Goal: Task Accomplishment & Management: Complete application form

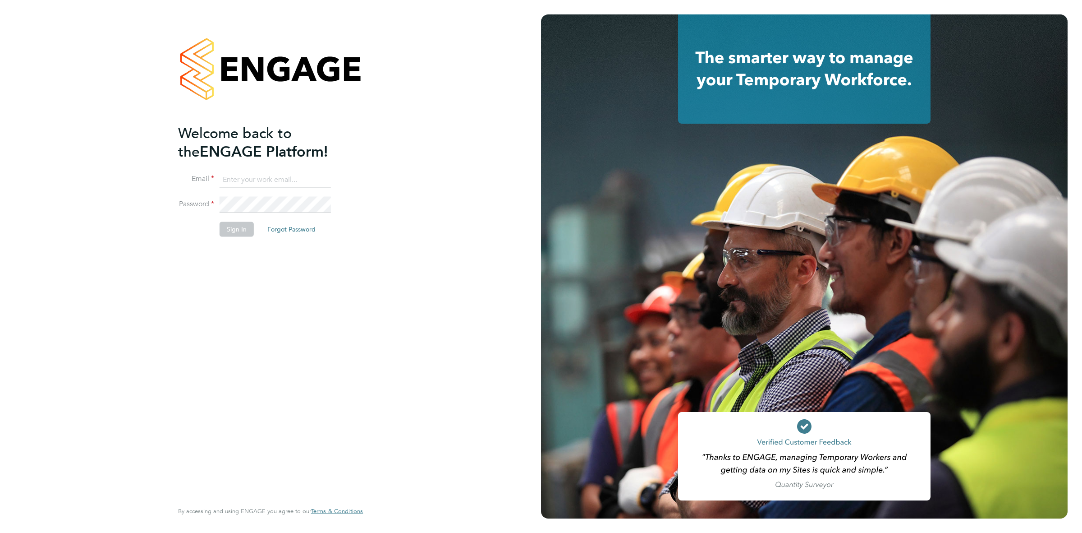
type input "katieh@dannysullivan.co.uk"
click at [237, 228] on button "Sign In" at bounding box center [237, 229] width 34 height 14
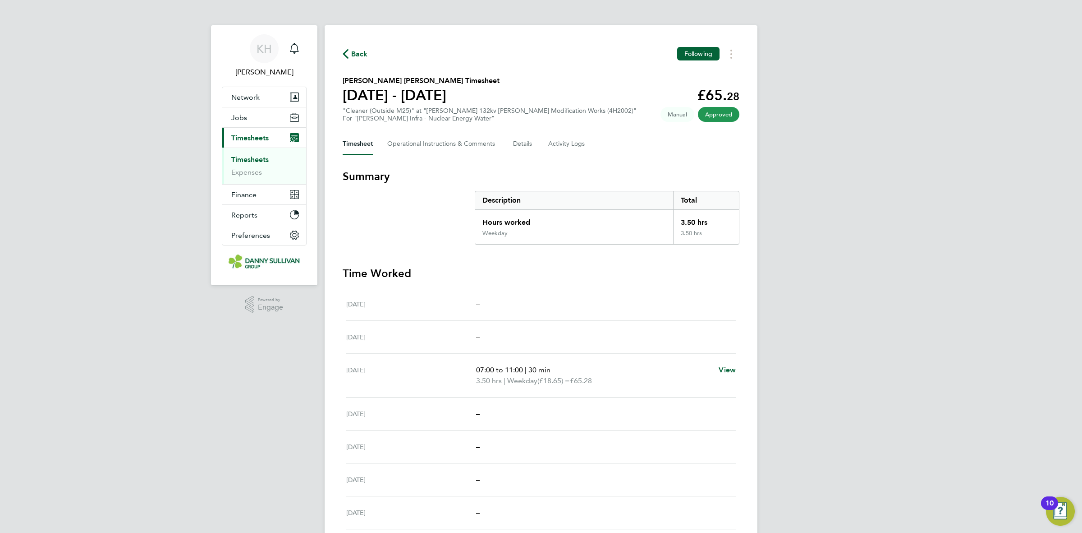
click at [260, 159] on link "Timesheets" at bounding box center [249, 159] width 37 height 9
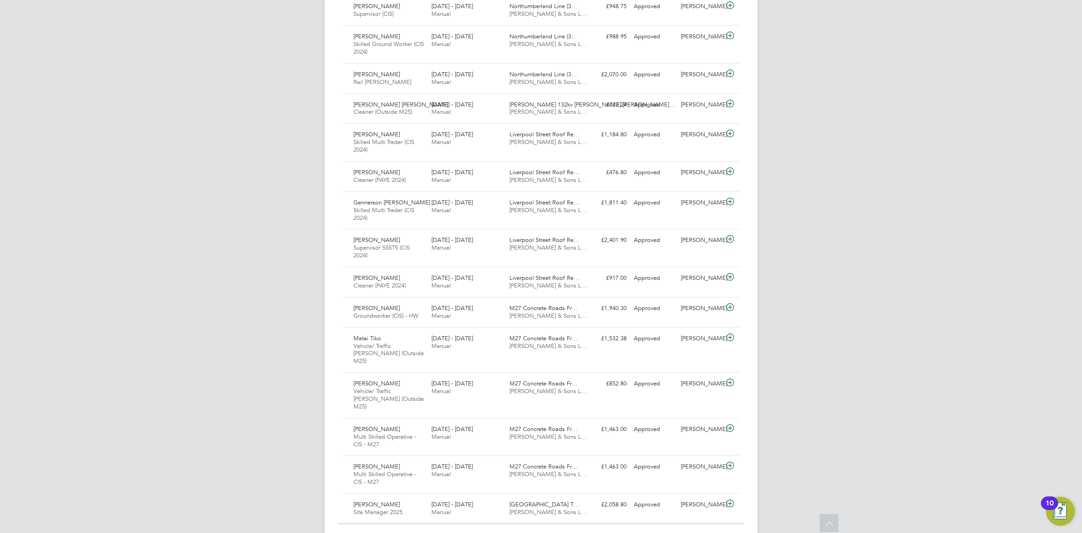
click at [524, 532] on div "Show 30 more" at bounding box center [541, 537] width 406 height 9
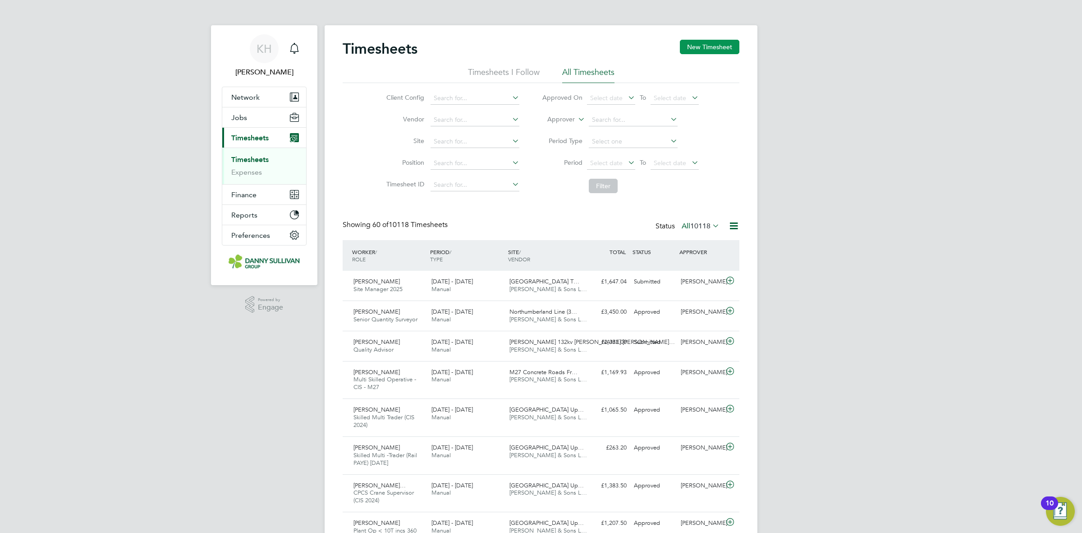
click at [711, 52] on button "New Timesheet" at bounding box center [710, 47] width 60 height 14
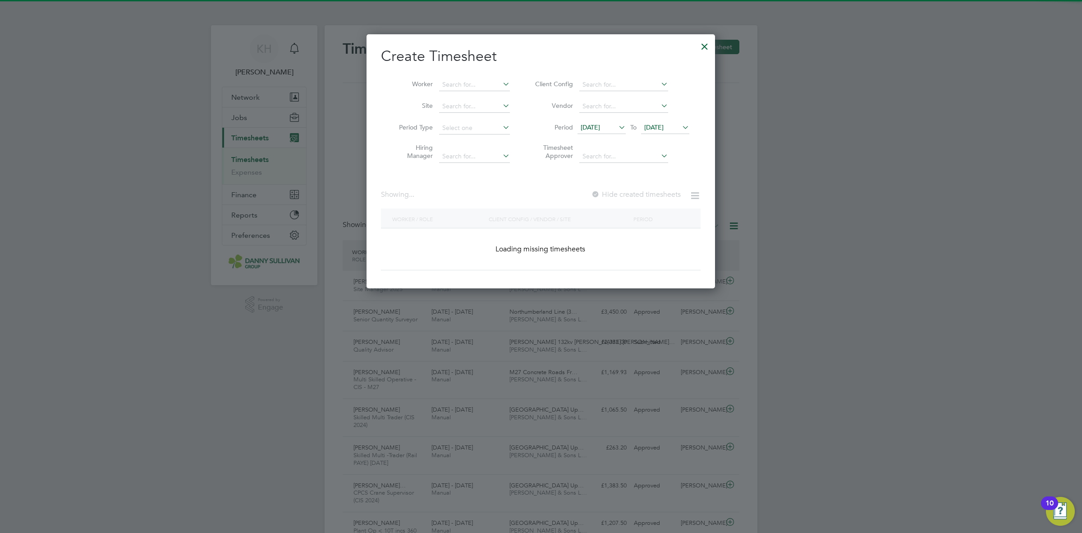
scroll to position [1572, 349]
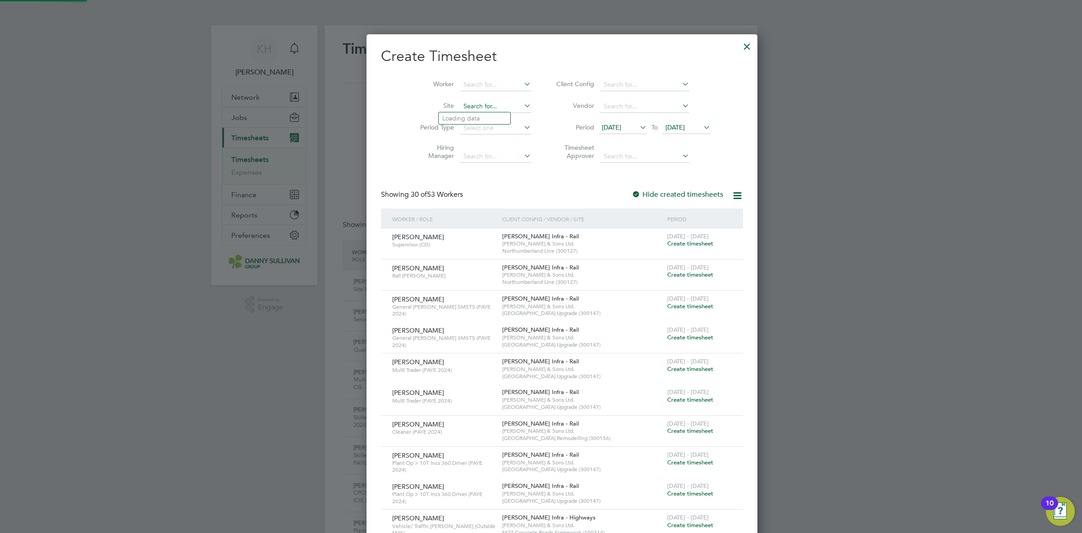
click at [465, 106] on input at bounding box center [495, 106] width 71 height 13
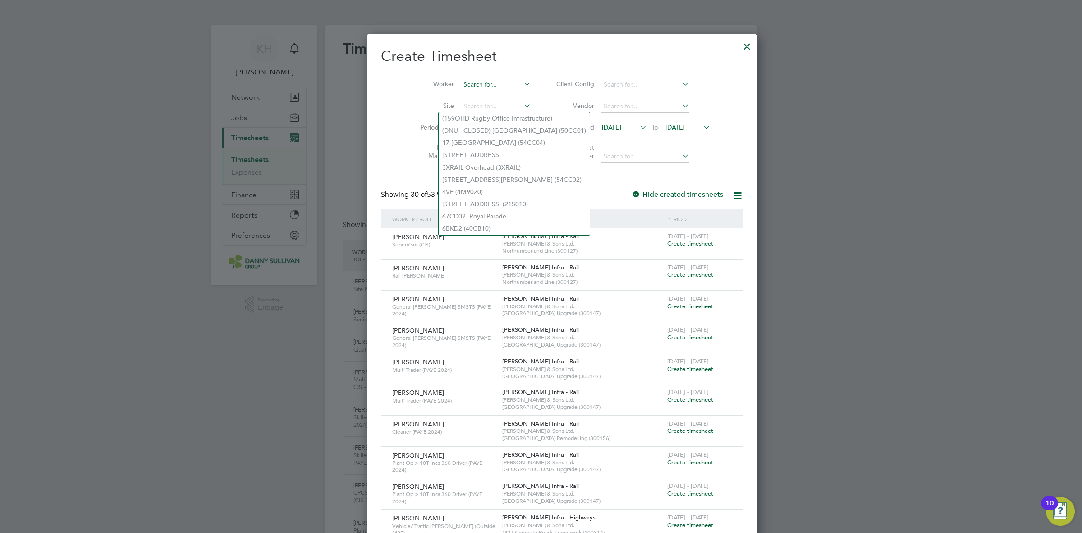
click at [460, 84] on input at bounding box center [495, 84] width 71 height 13
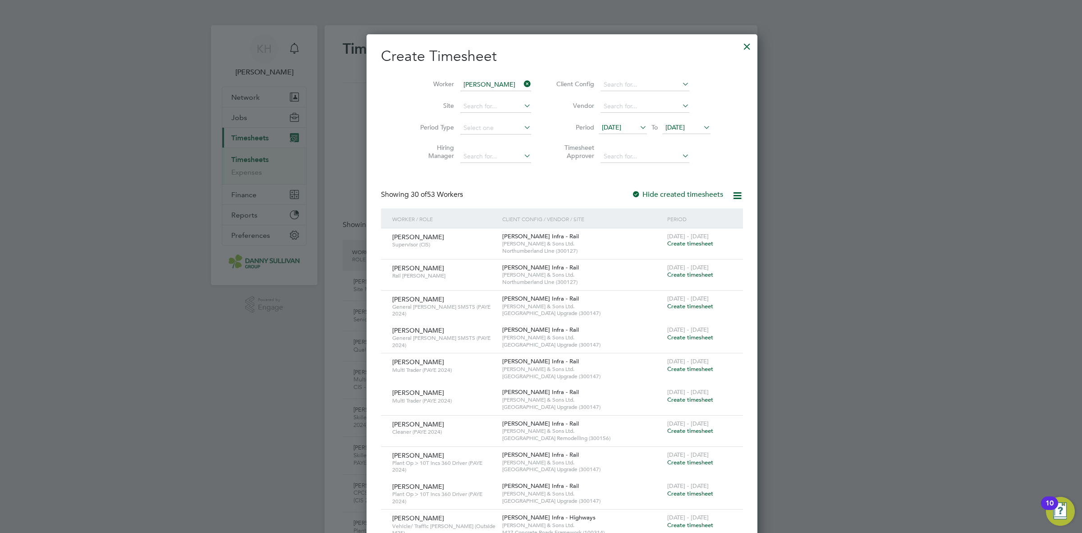
click at [471, 122] on li "[PERSON_NAME]" at bounding box center [494, 121] width 111 height 12
type input "[PERSON_NAME]"
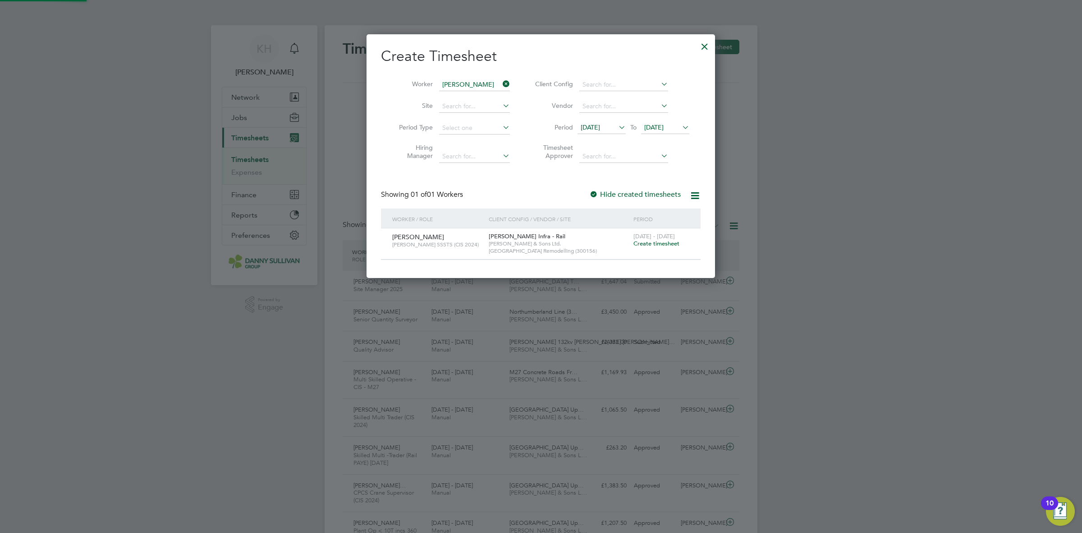
scroll to position [244, 349]
click at [661, 241] on span "Create timesheet" at bounding box center [657, 243] width 46 height 8
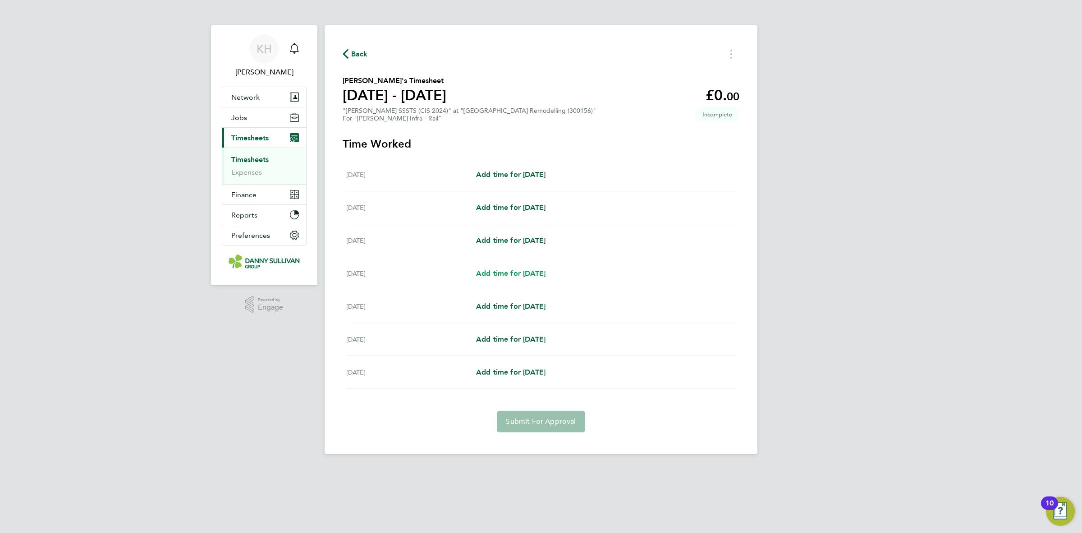
click at [532, 273] on span "Add time for [DATE]" at bounding box center [510, 273] width 69 height 9
select select "30"
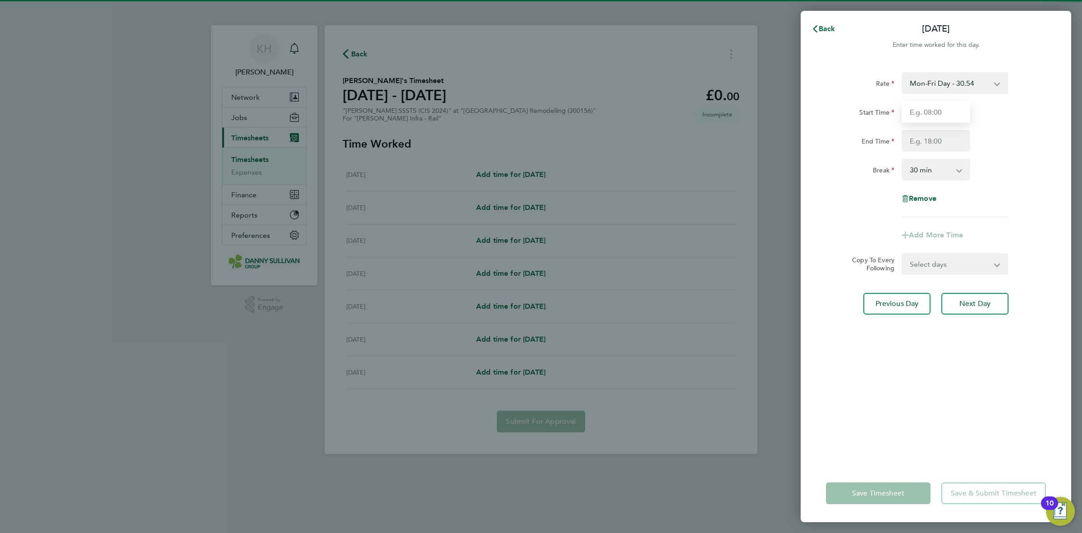
click at [927, 109] on input "Start Time" at bounding box center [936, 112] width 69 height 22
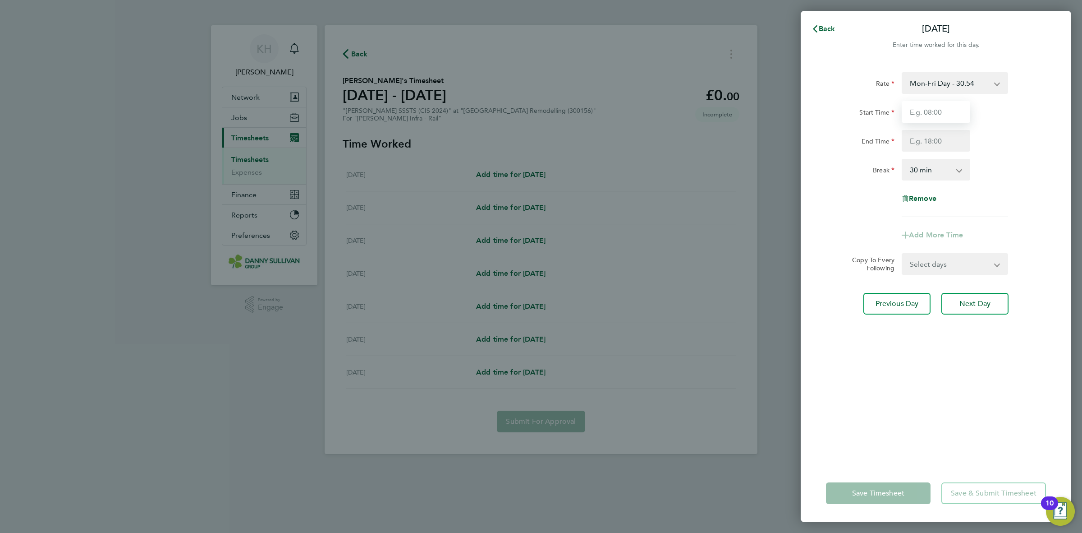
type input "07:00"
click at [928, 137] on input "End Time" at bounding box center [936, 141] width 69 height 22
type input "17:30"
click at [1005, 211] on div "Rate Mon-Fri Day - 30.54 Weekend - 39.70 Mon-Thurs - 35.13 Xmas / [GEOGRAPHIC_D…" at bounding box center [936, 144] width 220 height 145
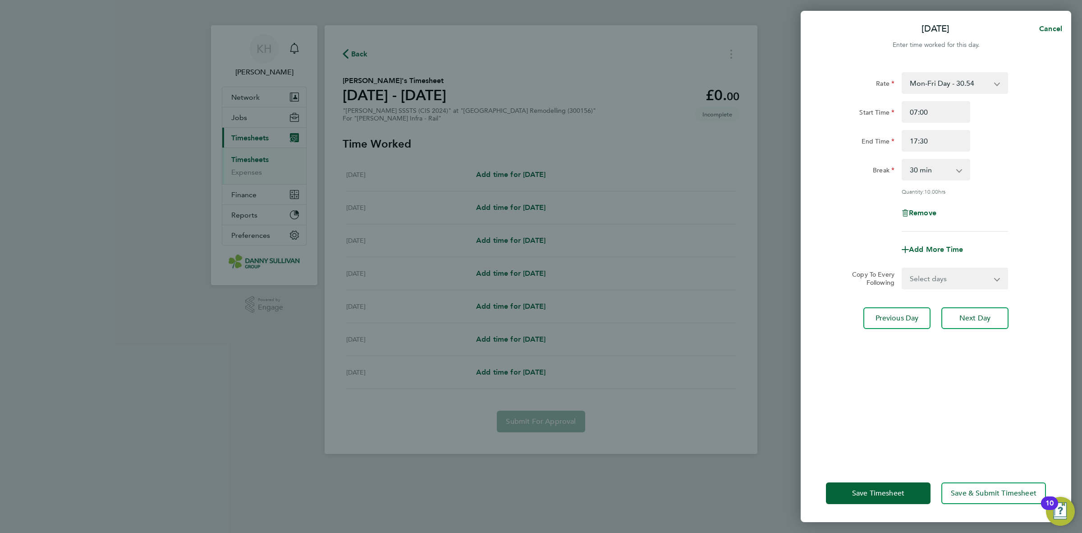
click at [956, 279] on select "Select days Day [DATE] [DATE] [DATE]" at bounding box center [950, 278] width 95 height 20
select select "DAY"
click at [903, 268] on select "Select days Day [DATE] [DATE] [DATE]" at bounding box center [950, 278] width 95 height 20
select select "[DATE]"
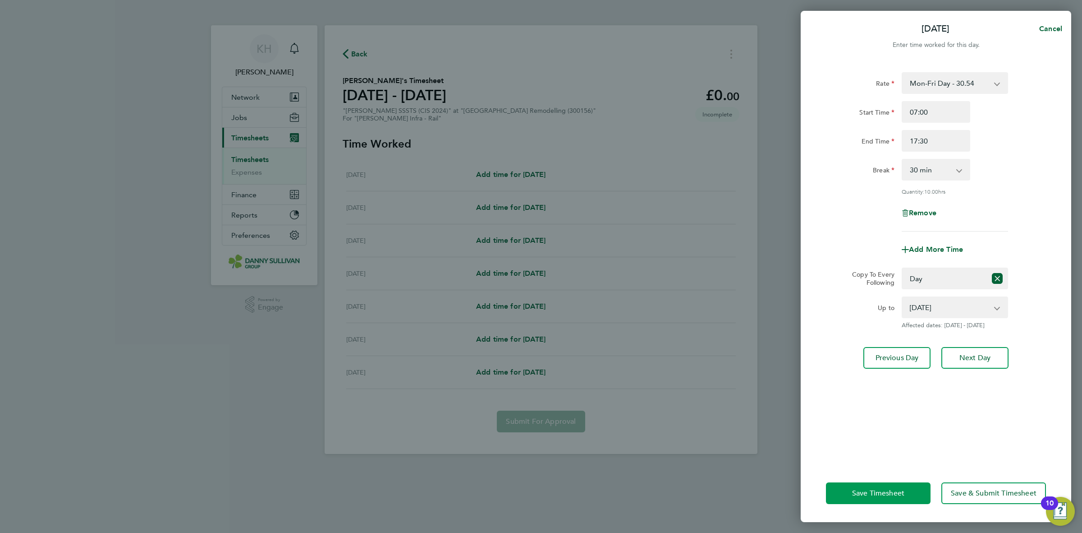
click at [884, 485] on button "Save Timesheet" at bounding box center [878, 493] width 105 height 22
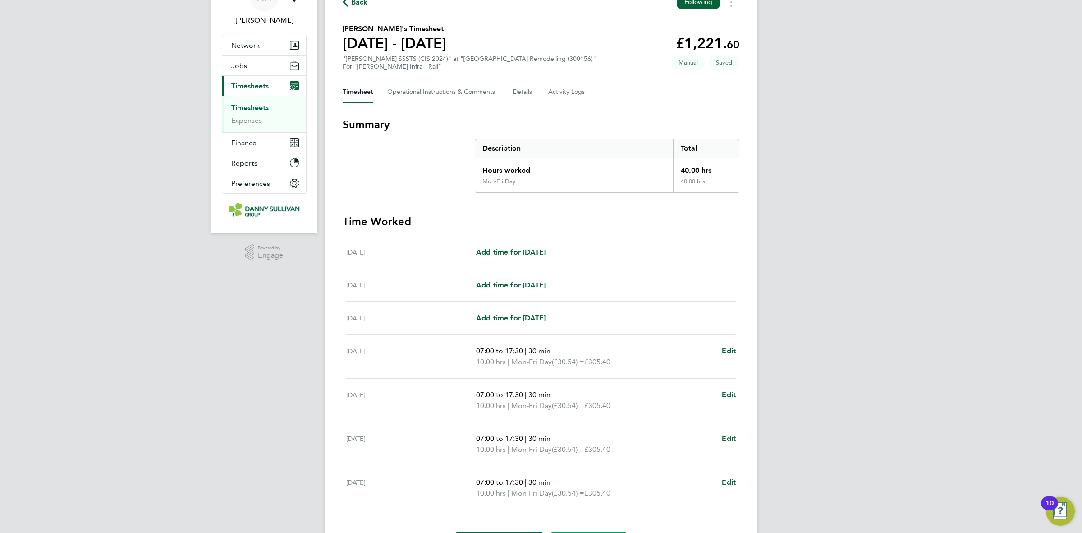
scroll to position [109, 0]
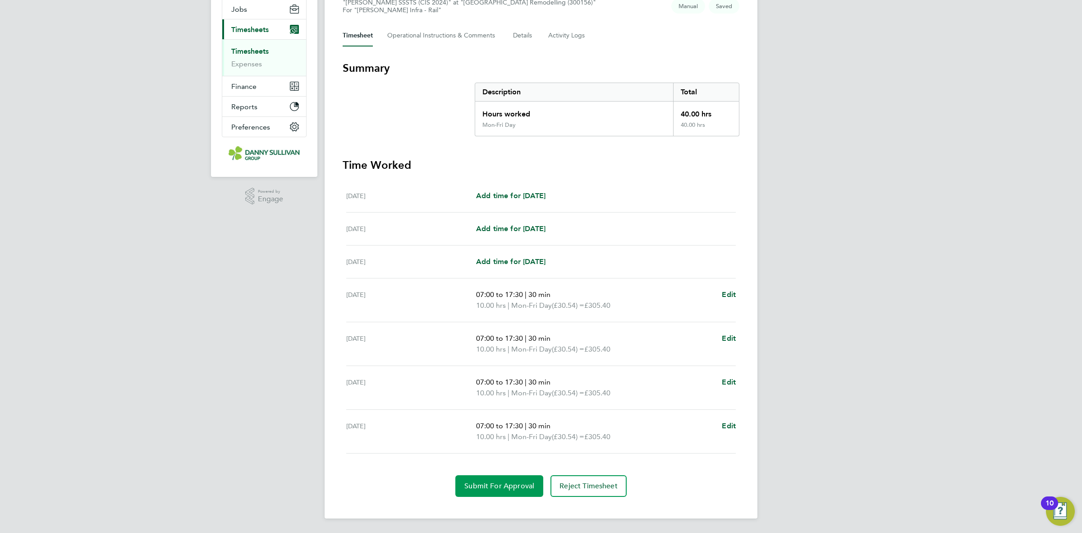
click at [502, 477] on button "Submit For Approval" at bounding box center [499, 486] width 88 height 22
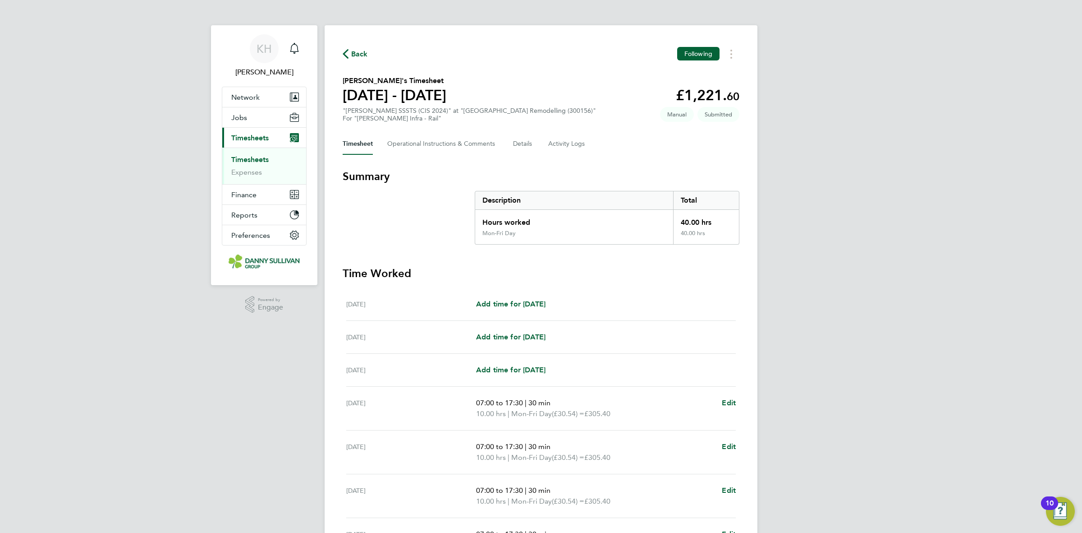
drag, startPoint x: 253, startPoint y: 165, endPoint x: 248, endPoint y: 161, distance: 6.4
click at [253, 165] on li "Timesheets" at bounding box center [265, 161] width 68 height 13
click at [248, 161] on link "Timesheets" at bounding box center [249, 159] width 37 height 9
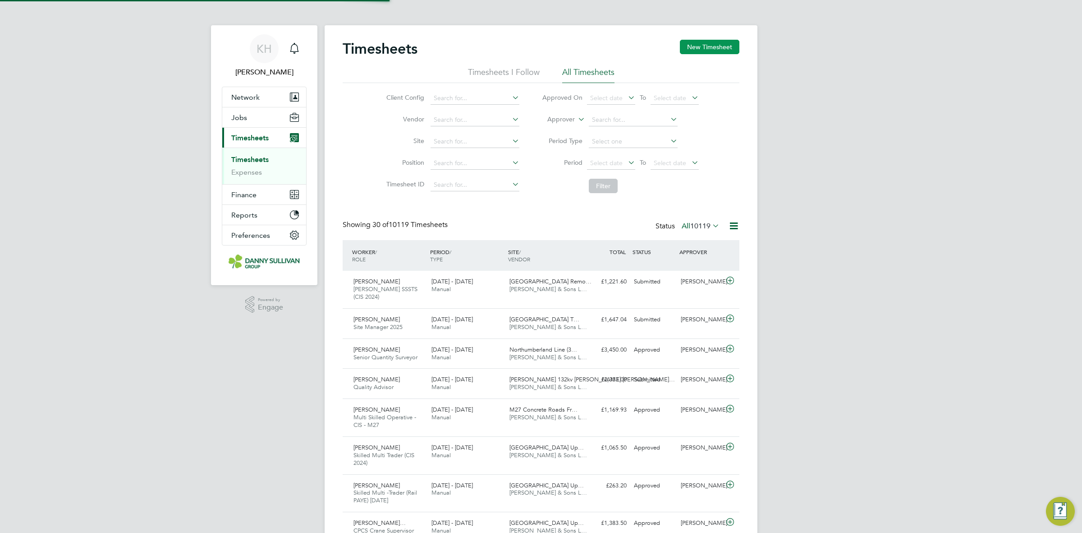
click at [703, 49] on button "New Timesheet" at bounding box center [710, 47] width 60 height 14
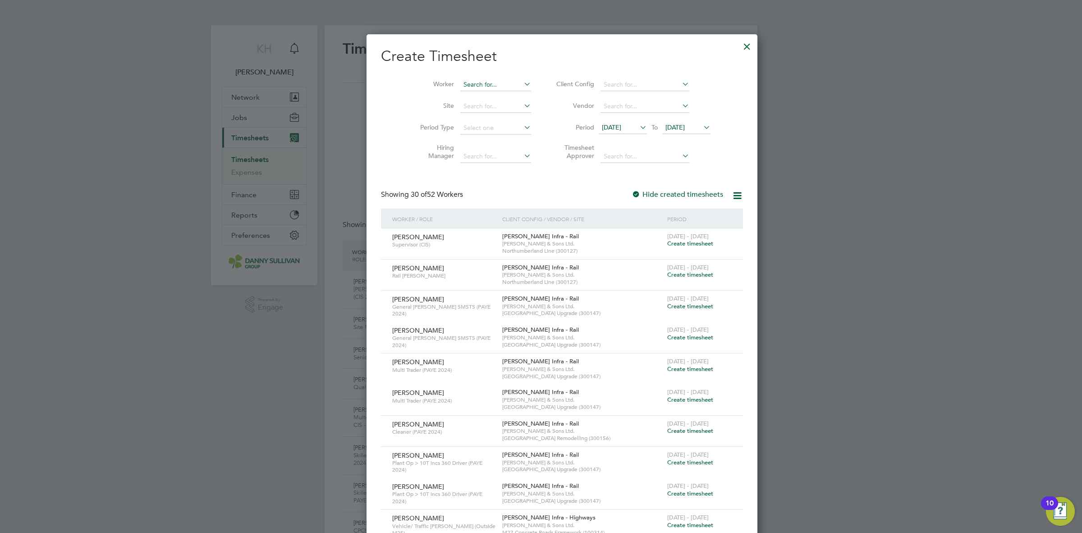
click at [461, 86] on input at bounding box center [495, 84] width 71 height 13
click at [473, 149] on li "Emm a [PERSON_NAME]" at bounding box center [478, 146] width 79 height 12
type input "[PERSON_NAME] [PERSON_NAME]"
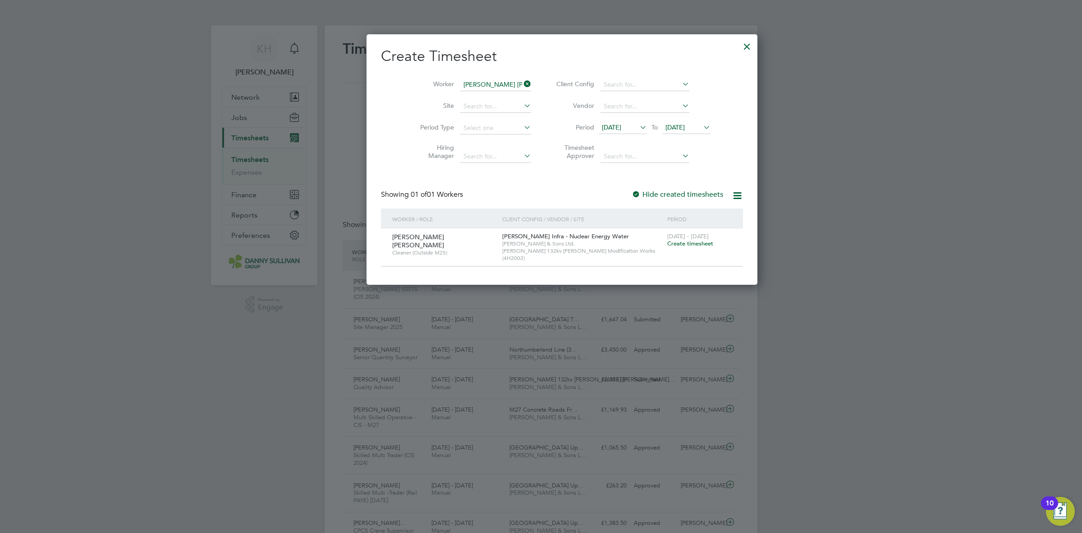
click at [667, 244] on span "Create timesheet" at bounding box center [690, 243] width 46 height 8
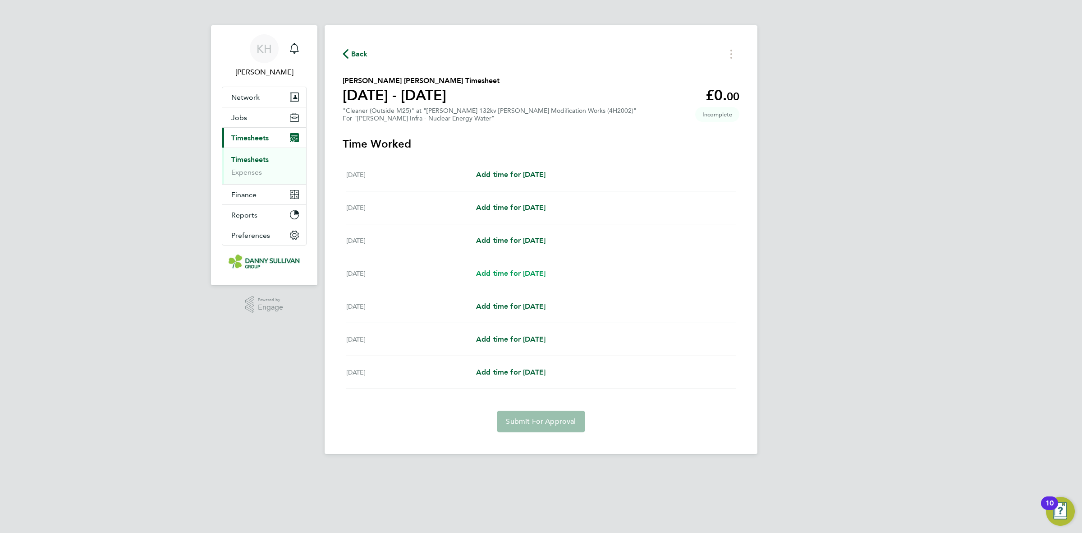
click at [497, 272] on span "Add time for [DATE]" at bounding box center [510, 273] width 69 height 9
select select "30"
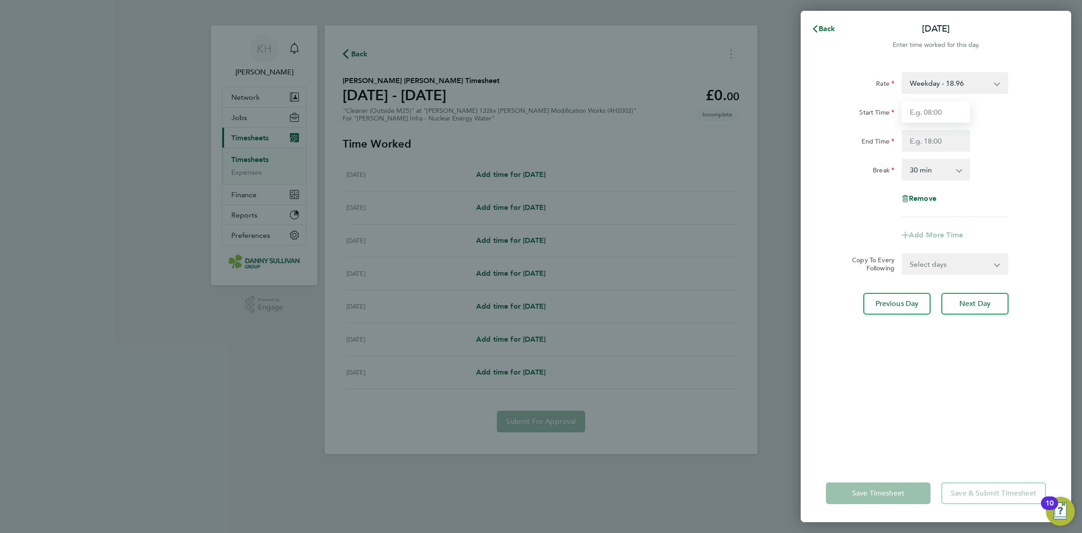
click at [944, 105] on input "Start Time" at bounding box center [936, 112] width 69 height 22
type input "12:15"
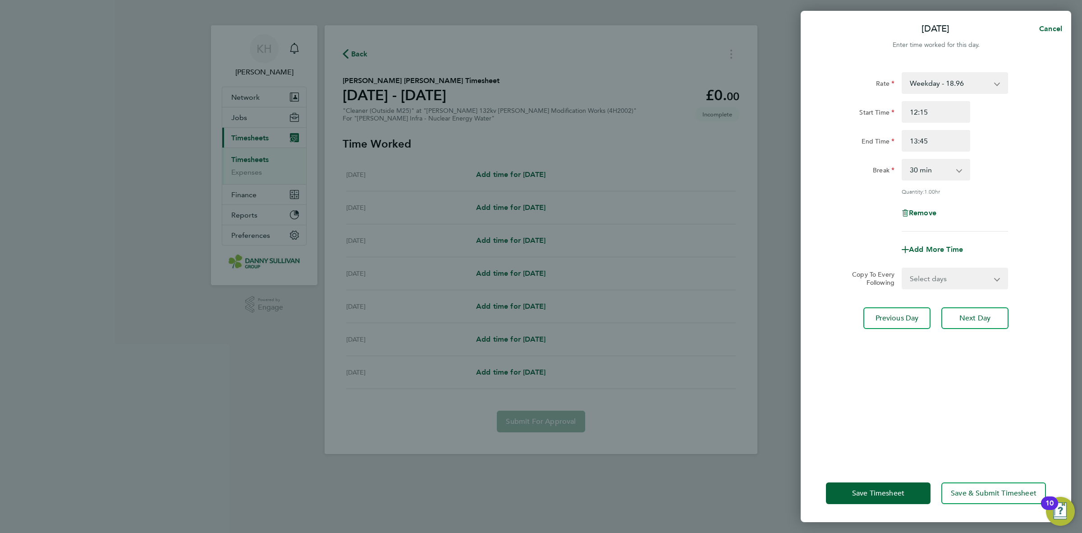
click at [1081, 190] on div "[DATE] Cancel Enter time worked for this day. Rate Weekday - 18.96 CALL OUT CHA…" at bounding box center [541, 266] width 1082 height 533
click at [1021, 203] on div "Remove" at bounding box center [936, 213] width 227 height 22
click at [938, 138] on input "13:45" at bounding box center [936, 141] width 69 height 22
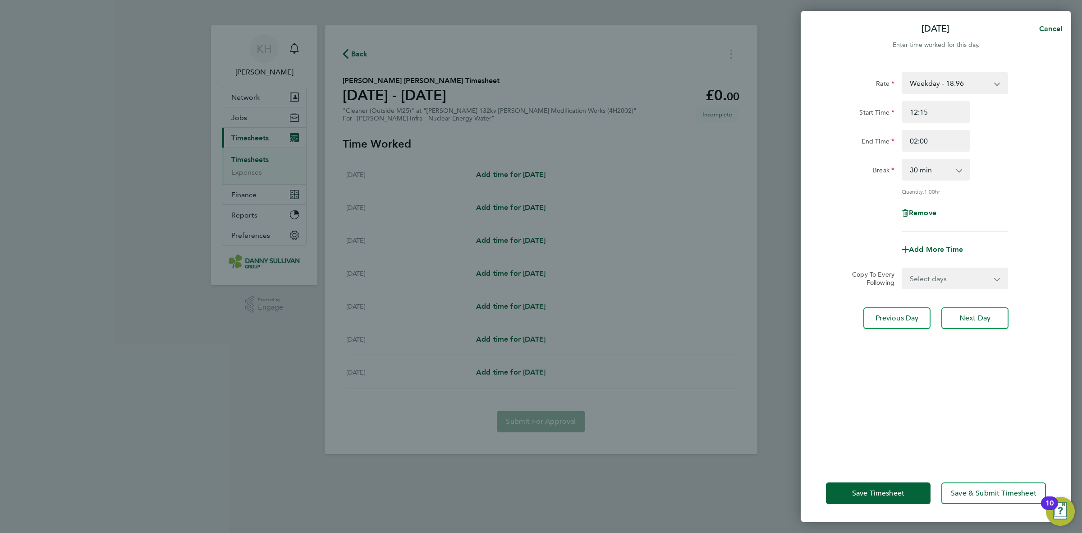
click at [1047, 162] on div "Break 0 min 15 min 30 min 45 min 60 min 75 min" at bounding box center [936, 170] width 227 height 22
click at [929, 143] on input "02:00" at bounding box center [936, 141] width 69 height 22
click at [983, 161] on div "Break 0 min 15 min 30 min 45 min 60 min 75 min 90 min" at bounding box center [936, 170] width 227 height 22
click at [947, 148] on input "02:05" at bounding box center [936, 141] width 69 height 22
type input "02:03"
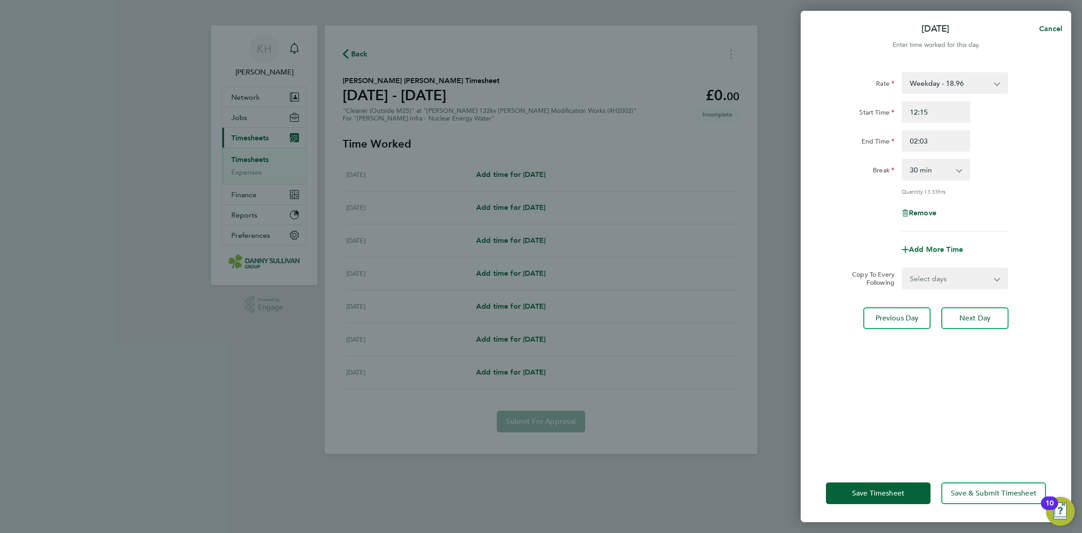
click at [988, 171] on div "Break 0 min 15 min 30 min 45 min 60 min 75 min 90 min" at bounding box center [936, 170] width 227 height 22
click at [873, 497] on button "Save Timesheet" at bounding box center [878, 493] width 105 height 22
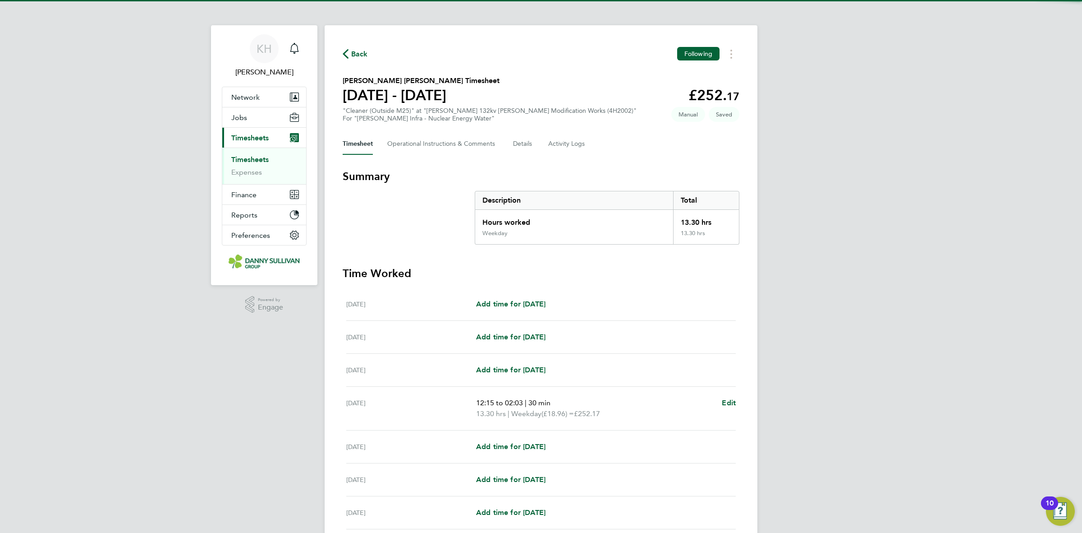
scroll to position [77, 0]
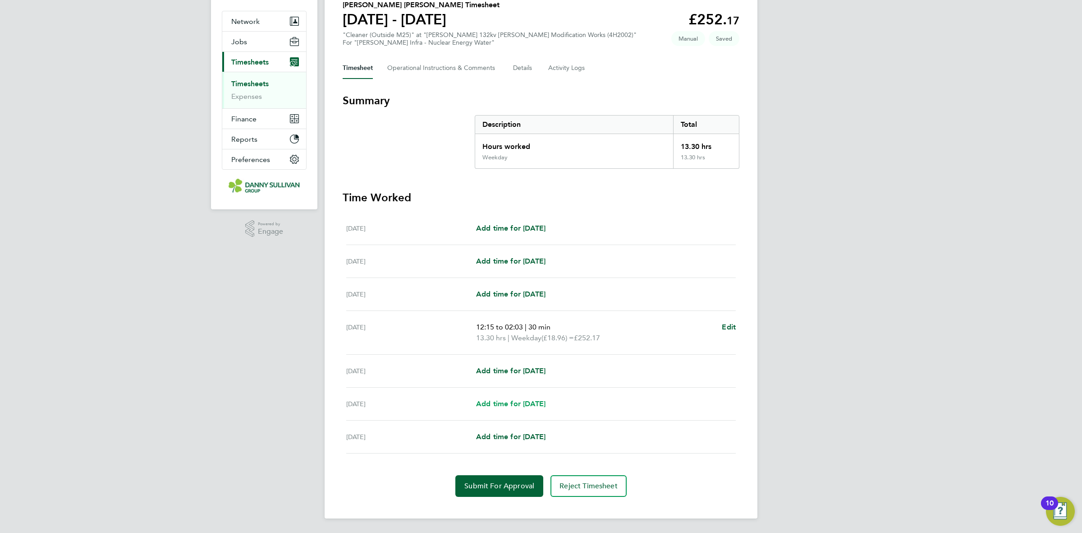
click at [515, 403] on span "Add time for [DATE]" at bounding box center [510, 403] width 69 height 9
select select "30"
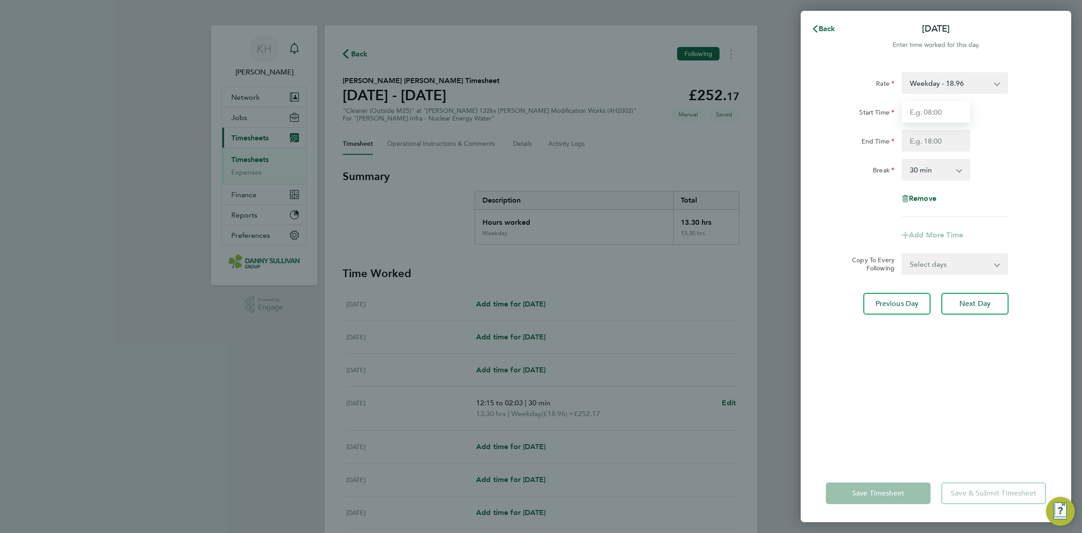
click at [943, 102] on input "Start Time" at bounding box center [936, 112] width 69 height 22
type input "2"
type input "12:15"
click at [930, 131] on input "End Time" at bounding box center [936, 141] width 69 height 22
type input "14:00"
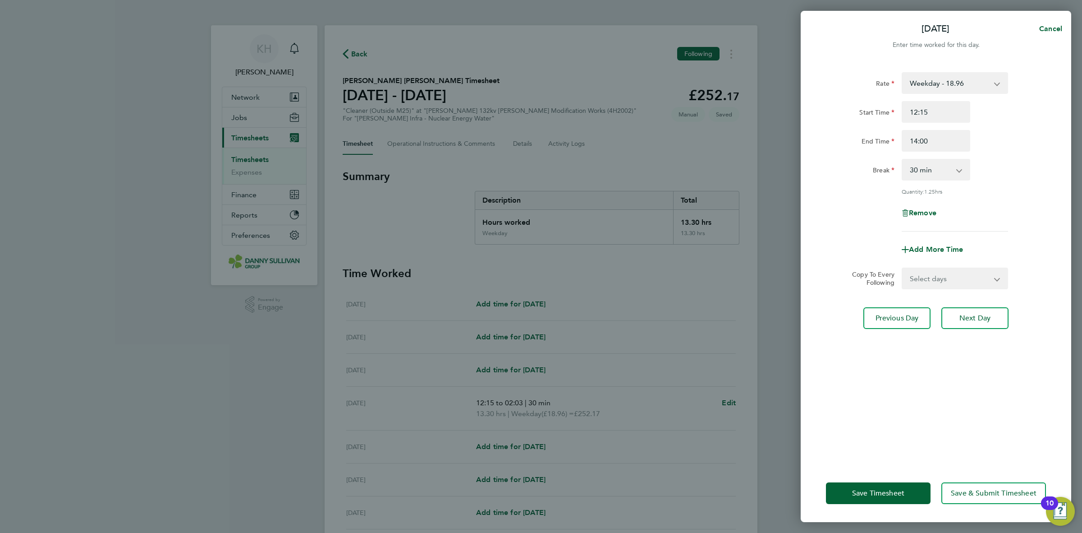
click at [1032, 127] on div "Start Time 12:15 End Time 14:00" at bounding box center [936, 126] width 227 height 51
drag, startPoint x: 948, startPoint y: 167, endPoint x: 943, endPoint y: 178, distance: 12.3
click at [948, 167] on select "0 min 15 min 30 min 45 min 60 min 75 min 90 min" at bounding box center [931, 170] width 56 height 20
select select "0"
click at [903, 160] on select "0 min 15 min 30 min 45 min 60 min 75 min 90 min" at bounding box center [931, 170] width 56 height 20
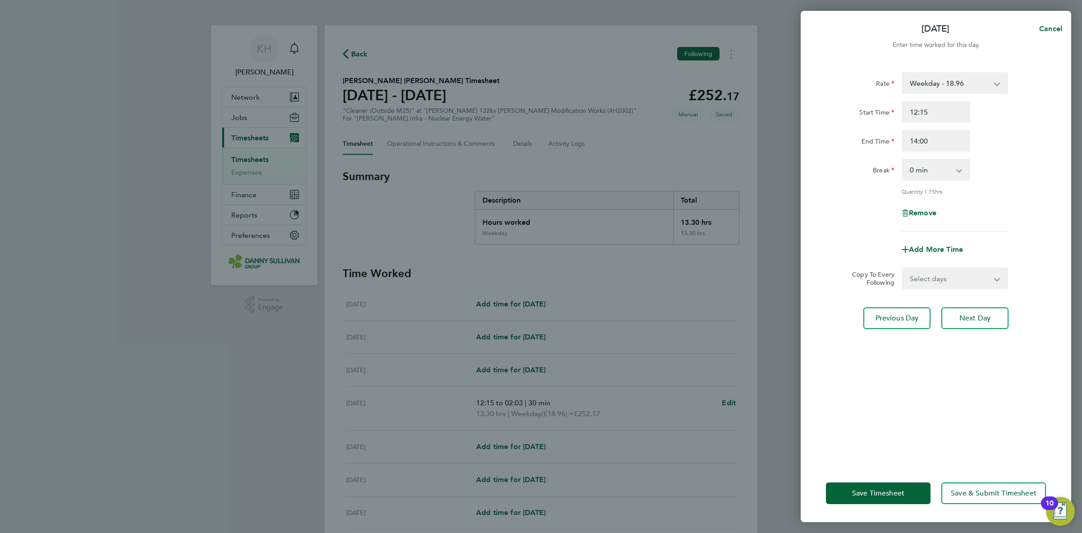
click at [975, 192] on div "Quantity: 1.75 hrs" at bounding box center [955, 191] width 106 height 7
click at [1043, 23] on button "Cancel" at bounding box center [1048, 29] width 46 height 18
select select "30"
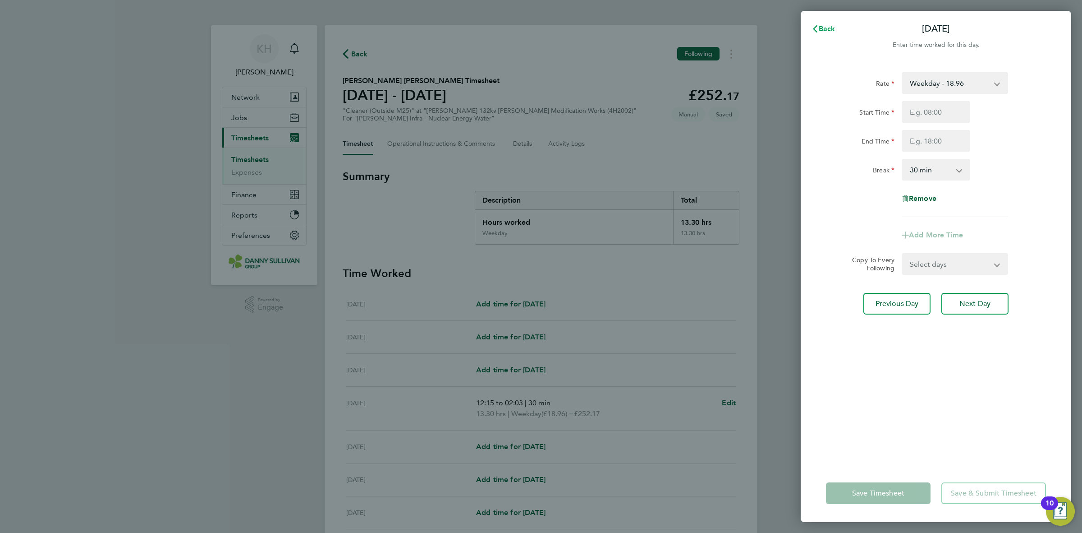
click at [817, 29] on icon "button" at bounding box center [815, 28] width 7 height 7
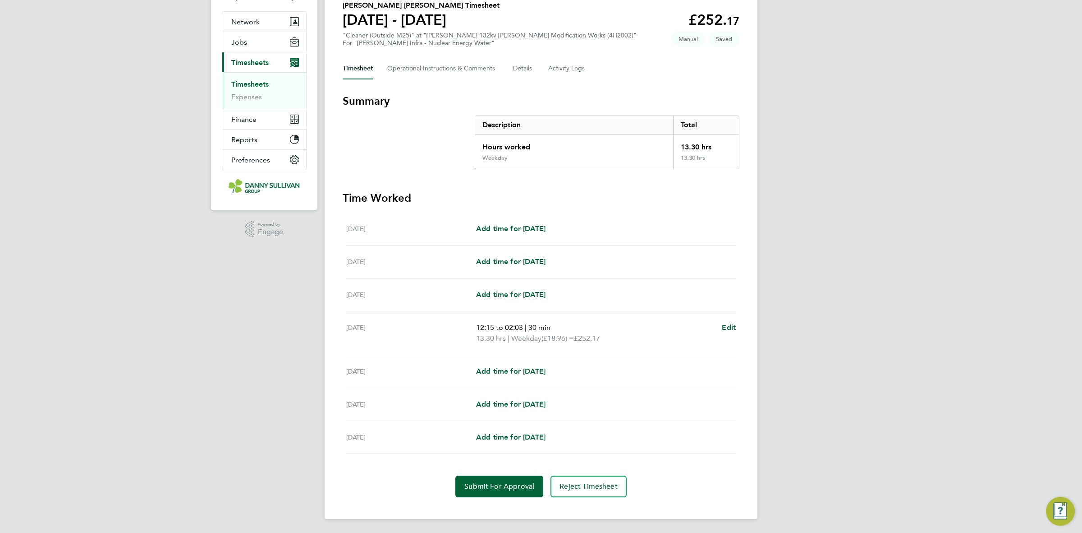
scroll to position [77, 0]
click at [729, 319] on div "[DATE] 12:15 to 02:03 | 30 min 13.30 hrs | Weekday (£18.96) = £252.17 Edit" at bounding box center [541, 333] width 390 height 44
click at [728, 322] on span "Edit" at bounding box center [729, 326] width 14 height 9
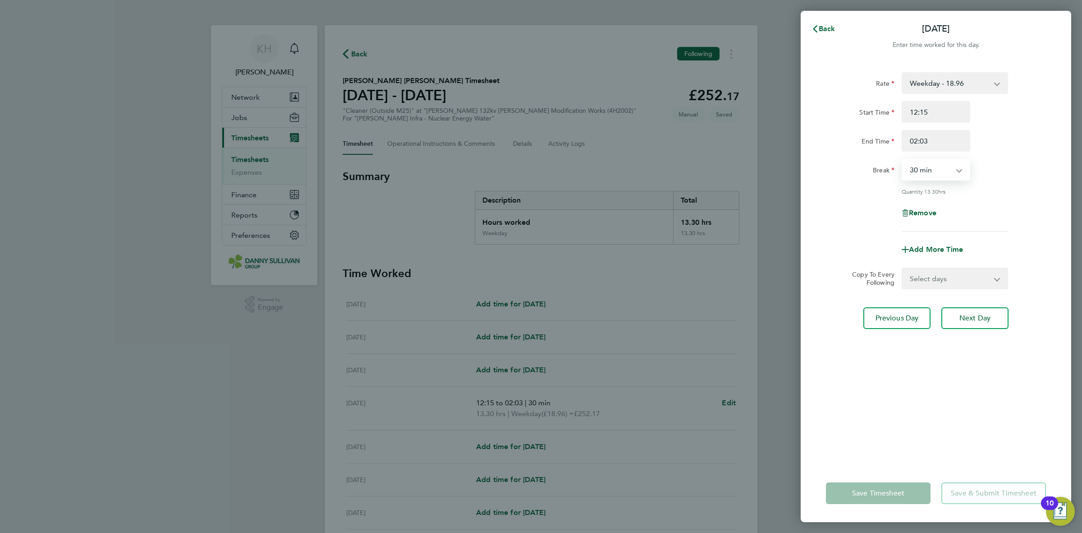
drag, startPoint x: 958, startPoint y: 167, endPoint x: 955, endPoint y: 177, distance: 11.0
click at [958, 167] on select "0 min 15 min 30 min 45 min 60 min 75 min 90 min" at bounding box center [931, 170] width 56 height 20
select select "0"
click at [903, 160] on select "0 min 15 min 30 min 45 min 60 min 75 min 90 min" at bounding box center [931, 170] width 56 height 20
click at [990, 188] on div "Quantity: 13.80 hrs" at bounding box center [955, 191] width 106 height 7
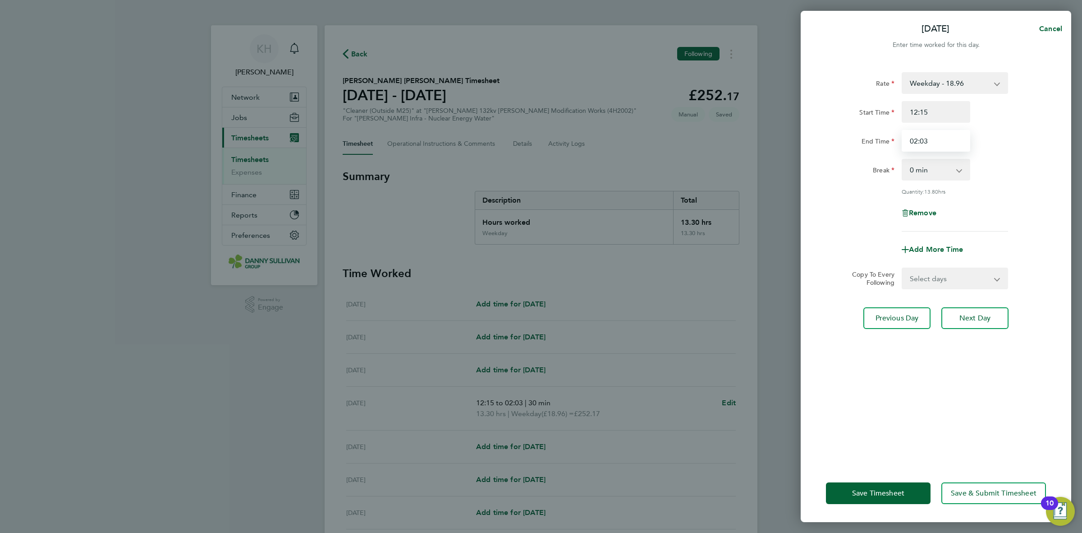
click at [963, 145] on input "02:03" at bounding box center [936, 141] width 69 height 22
type input "0"
click at [986, 147] on div "End Time 13:25" at bounding box center [936, 141] width 227 height 22
click at [959, 141] on input "13:25" at bounding box center [936, 141] width 69 height 22
type input "13:45"
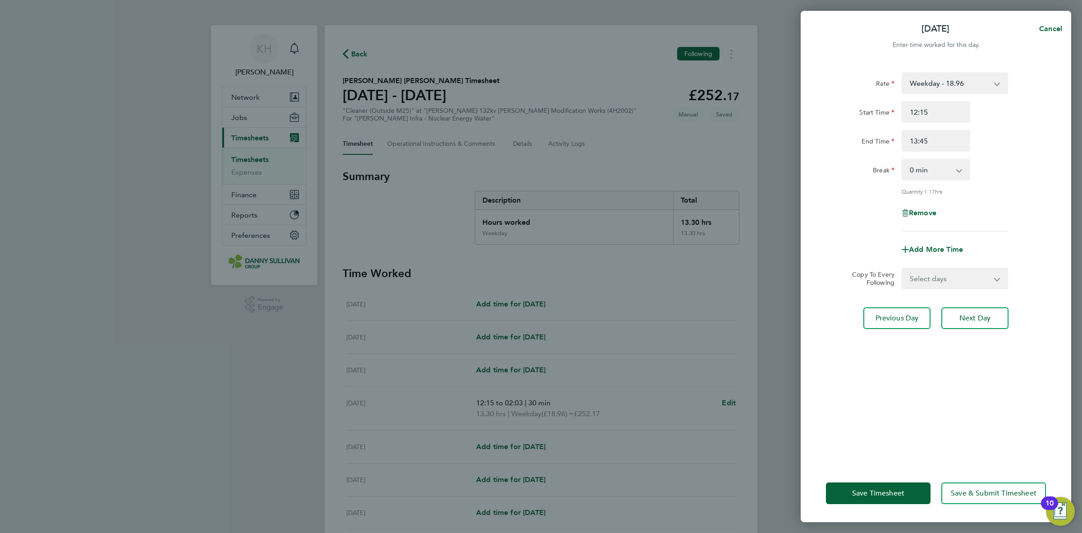
click at [986, 162] on div "Break 0 min 15 min 30 min 45 min 60 min" at bounding box center [936, 170] width 227 height 22
click at [938, 143] on input "13:45" at bounding box center [936, 141] width 69 height 22
click at [853, 490] on span "Save Timesheet" at bounding box center [878, 492] width 52 height 9
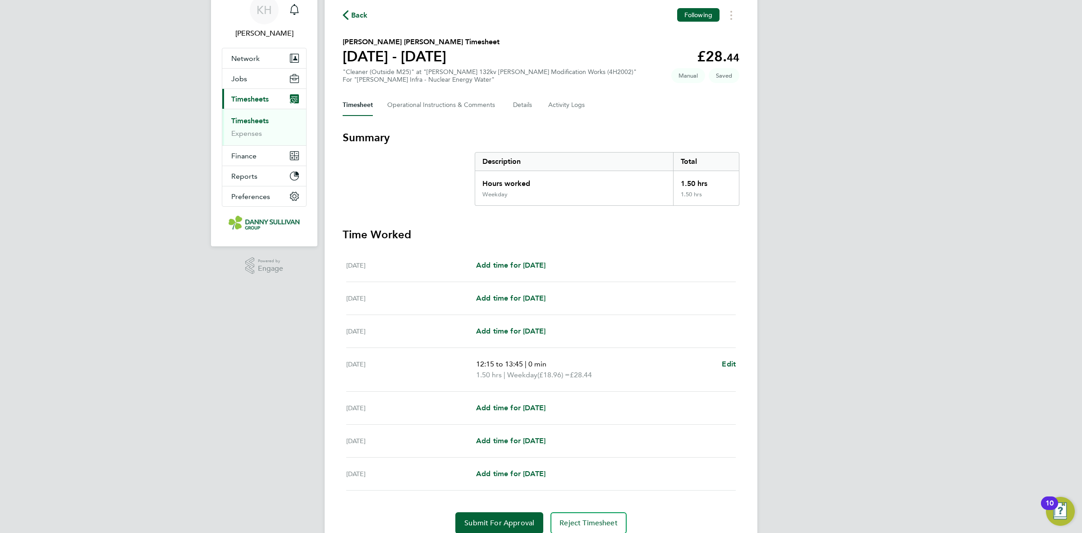
scroll to position [77, 0]
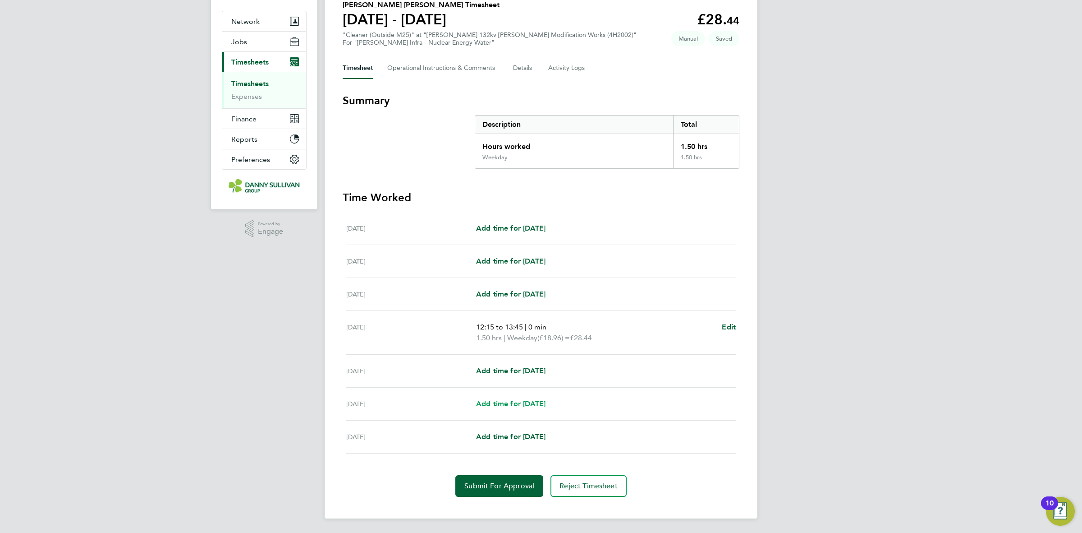
click at [533, 400] on span "Add time for [DATE]" at bounding box center [510, 403] width 69 height 9
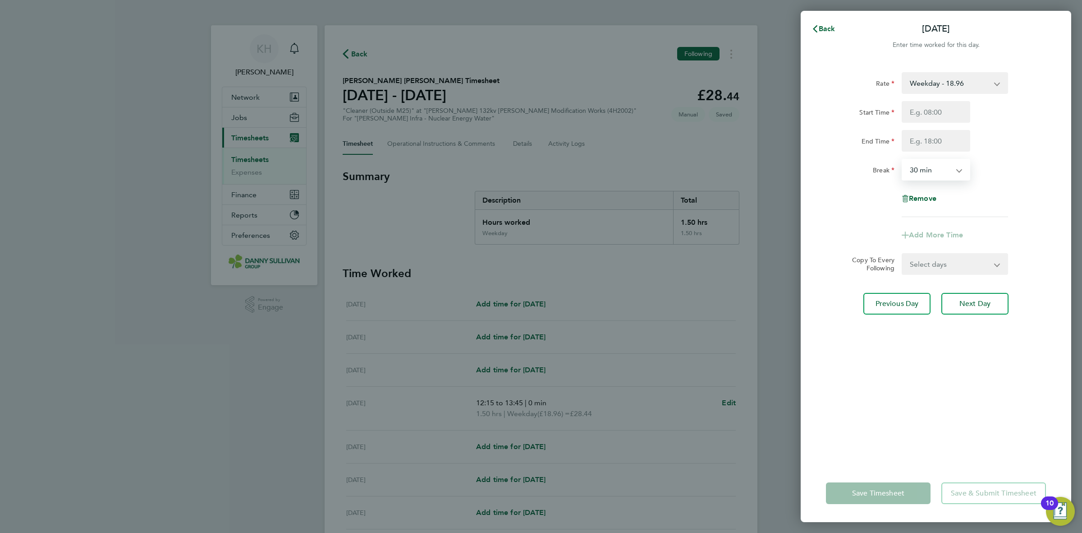
click at [923, 176] on select "0 min 15 min 30 min 45 min 60 min 75 min 90 min" at bounding box center [931, 170] width 56 height 20
select select "0"
click at [903, 160] on select "0 min 15 min 30 min 45 min 60 min 75 min 90 min" at bounding box center [931, 170] width 56 height 20
click at [919, 113] on input "Start Time" at bounding box center [936, 112] width 69 height 22
type input "12:15"
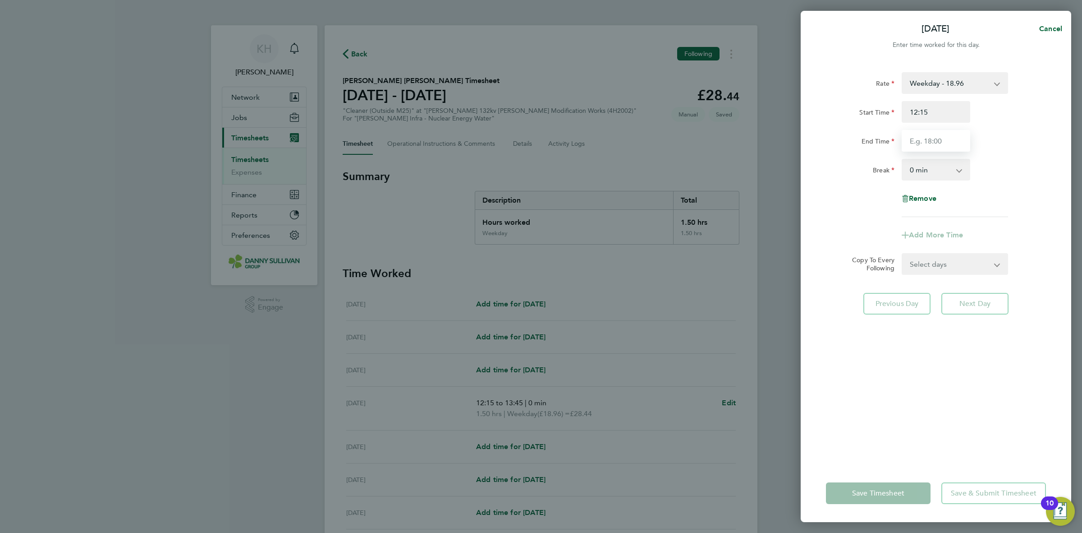
click at [926, 145] on input "End Time" at bounding box center [936, 141] width 69 height 22
type input "14:00"
click at [1063, 172] on div "Rate Weekday - 18.96 CALL OUT CHARGE - 162.75 Weekends - 28.09 Weekday Nights -…" at bounding box center [936, 262] width 271 height 403
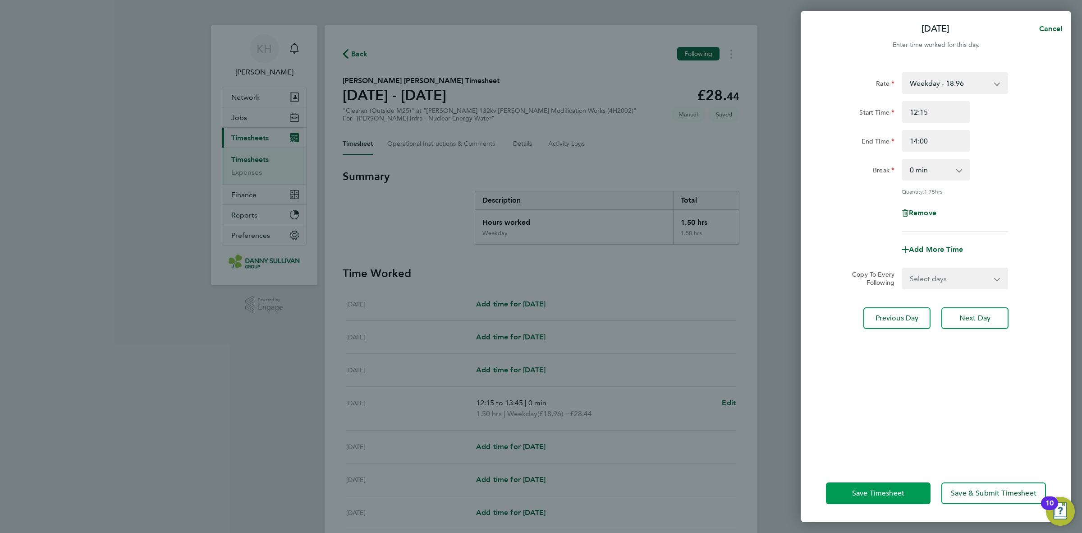
click at [858, 483] on button "Save Timesheet" at bounding box center [878, 493] width 105 height 22
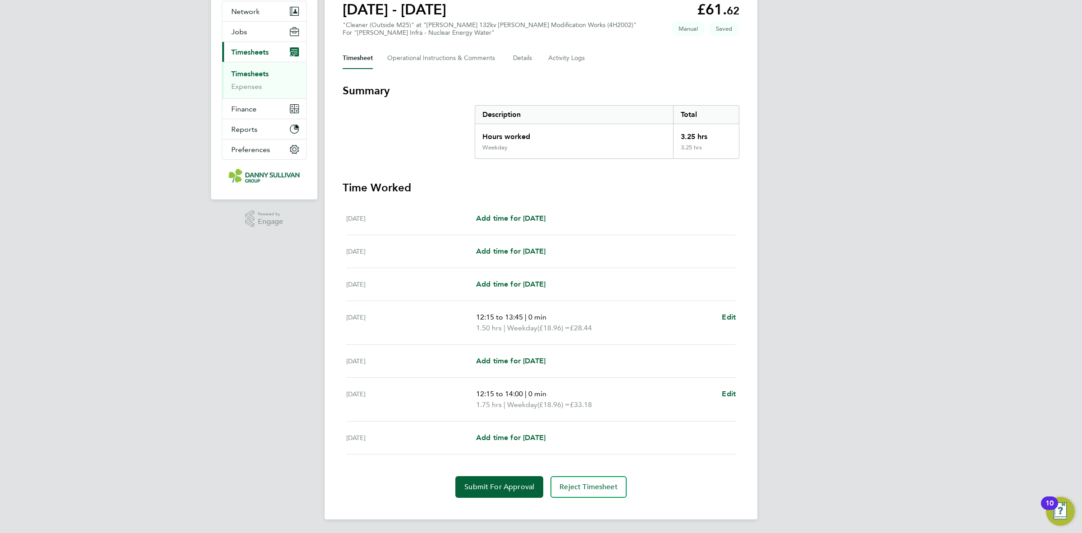
scroll to position [87, 0]
click at [730, 392] on span "Edit" at bounding box center [729, 392] width 14 height 9
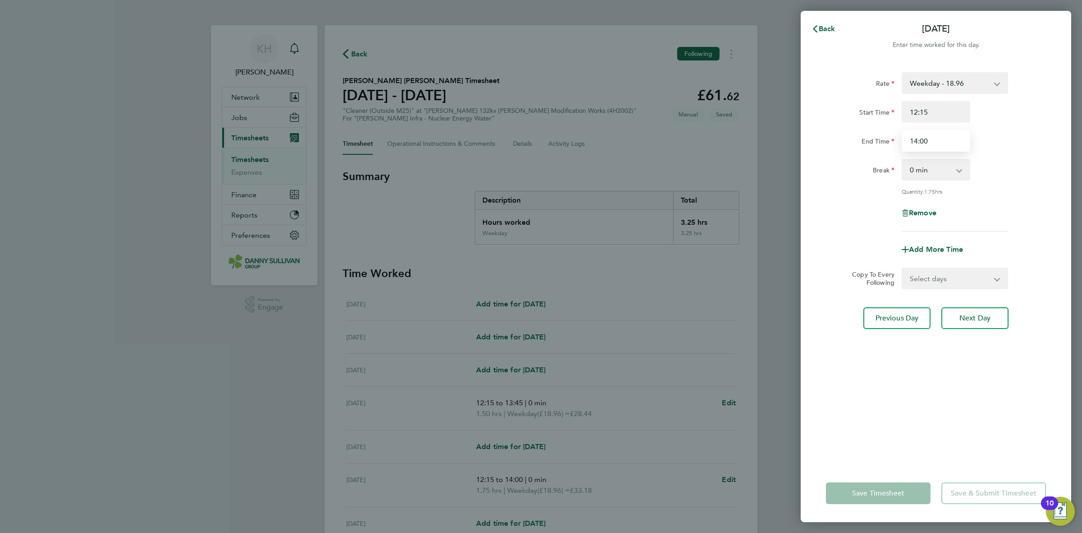
click at [930, 147] on input "14:00" at bounding box center [936, 141] width 69 height 22
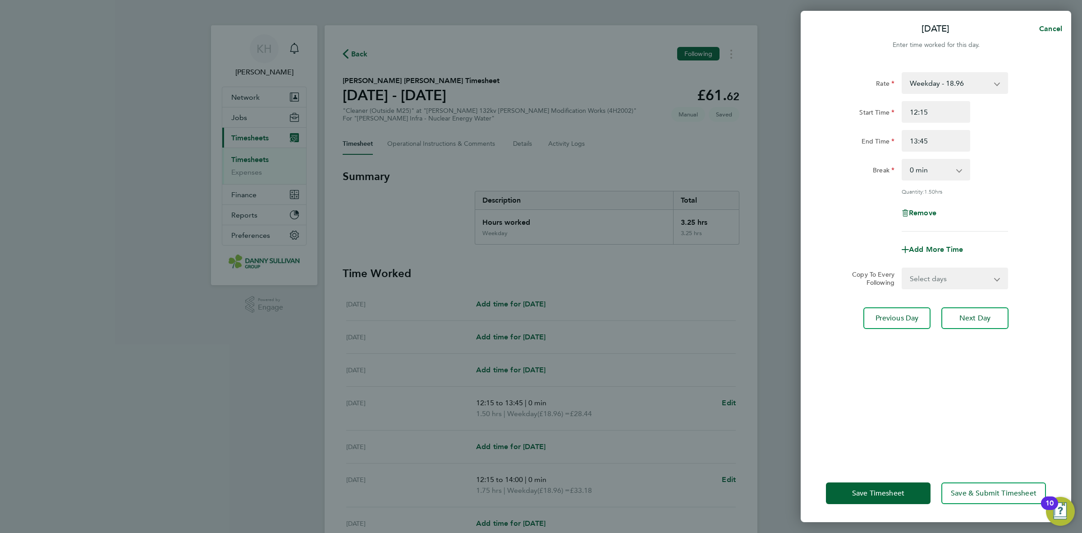
click at [1016, 179] on div "Break 0 min 15 min 30 min 45 min 60 min 75 min" at bounding box center [936, 170] width 227 height 22
click at [945, 142] on input "13:45" at bounding box center [936, 141] width 69 height 22
click at [945, 142] on input "13:6" at bounding box center [936, 141] width 69 height 22
click at [988, 142] on div "End Time 01:35" at bounding box center [936, 141] width 227 height 22
click at [934, 138] on input "01:35" at bounding box center [936, 141] width 69 height 22
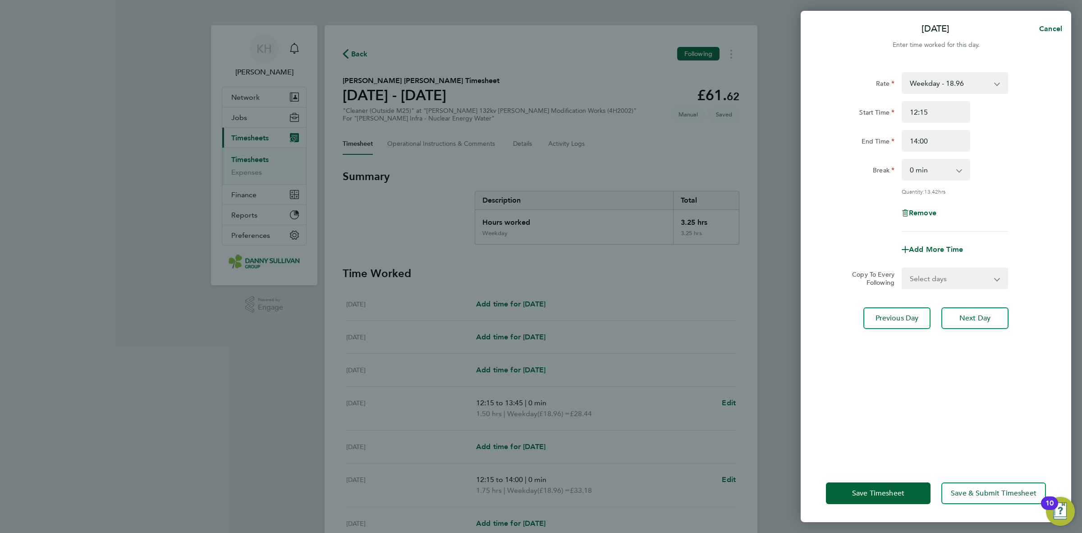
click at [1002, 176] on div "Break 0 min 15 min 30 min 45 min 60 min 75 min 90 min" at bounding box center [936, 170] width 227 height 22
click at [935, 141] on input "14:00" at bounding box center [936, 141] width 69 height 22
click at [1004, 146] on div "End Time 14:03" at bounding box center [936, 141] width 227 height 22
click at [941, 142] on input "14:03" at bounding box center [936, 141] width 69 height 22
click at [1008, 181] on div "Rate Weekday - 18.96 CALL OUT CHARGE - 162.75 Weekends - 28.09 Weekday Nights -…" at bounding box center [936, 151] width 220 height 159
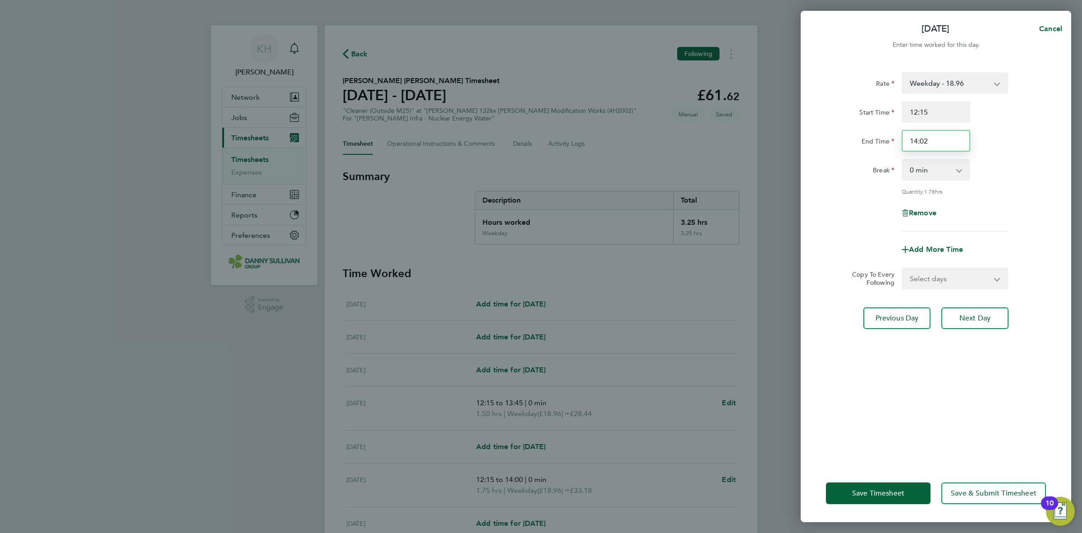
click at [934, 144] on input "14:02" at bounding box center [936, 141] width 69 height 22
click at [977, 184] on div "Rate Weekday - 18.96 CALL OUT CHARGE - 162.75 Weekends - 28.09 Weekday Nights -…" at bounding box center [936, 151] width 220 height 159
click at [932, 147] on input "14:00" at bounding box center [936, 141] width 69 height 22
click at [1007, 192] on div "Quantity: 1.75 hrs" at bounding box center [955, 191] width 106 height 7
click at [943, 145] on input "13:49" at bounding box center [936, 141] width 69 height 22
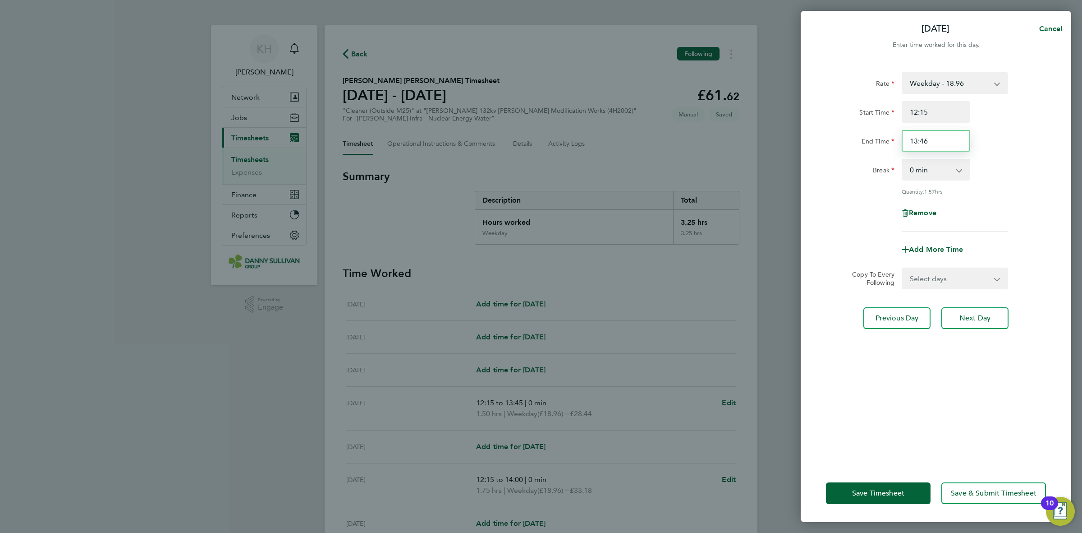
click at [943, 145] on input "13:46" at bounding box center [936, 141] width 69 height 22
click at [1081, 192] on div "[DATE] Cancel Enter time worked for this day. Rate Weekday - 18.96 CALL OUT CHA…" at bounding box center [541, 266] width 1082 height 533
click at [952, 137] on input "13:46" at bounding box center [936, 141] width 69 height 22
click at [1059, 194] on div "Rate Weekday - 18.96 CALL OUT CHARGE - 162.75 Weekends - 28.09 Weekday Nights -…" at bounding box center [936, 262] width 271 height 403
click at [953, 143] on input "13:44" at bounding box center [936, 141] width 69 height 22
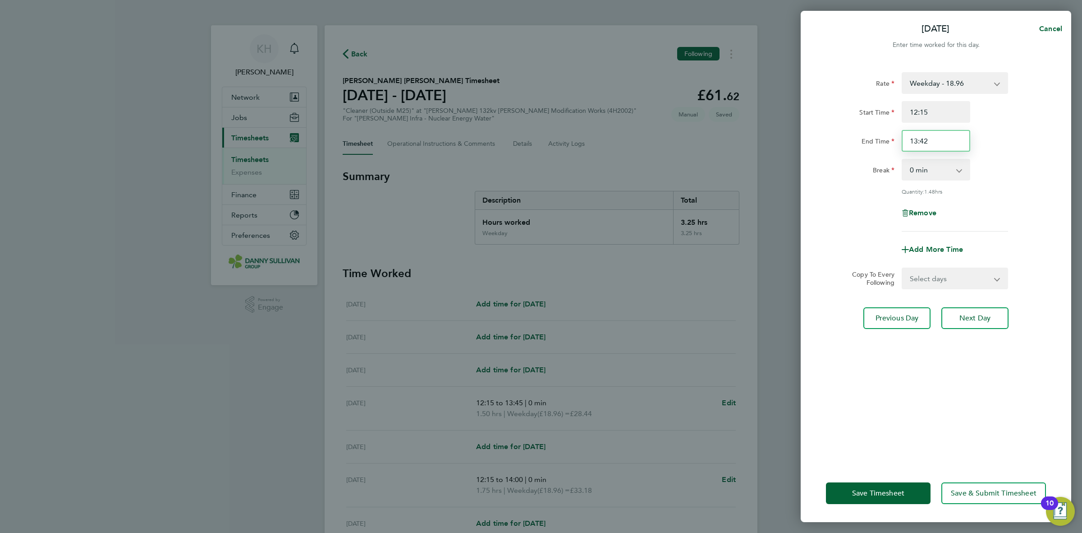
type input "13:42"
click at [993, 149] on div "End Time 13:42" at bounding box center [936, 141] width 227 height 22
click at [882, 497] on button "Save Timesheet" at bounding box center [878, 493] width 105 height 22
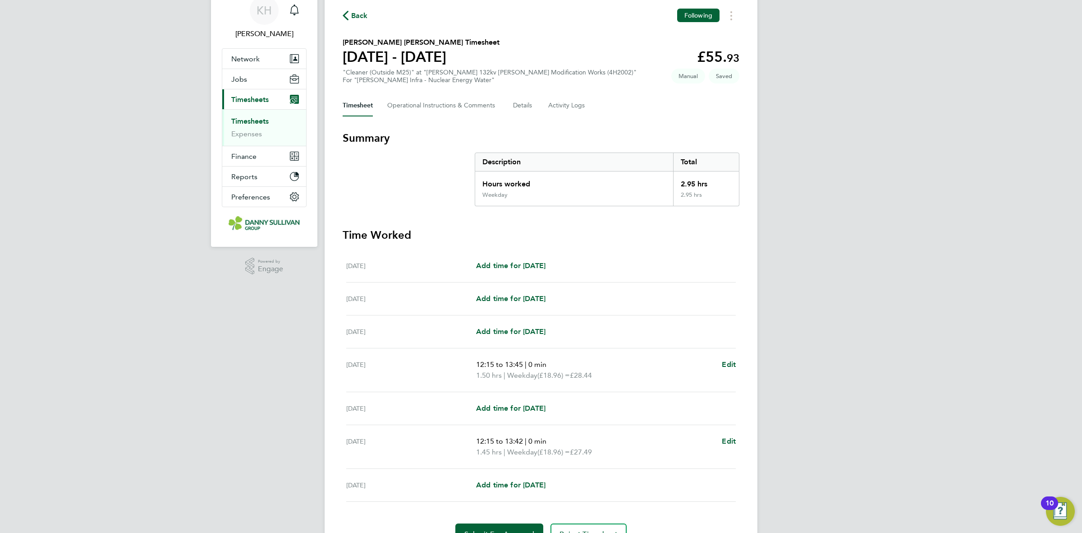
scroll to position [87, 0]
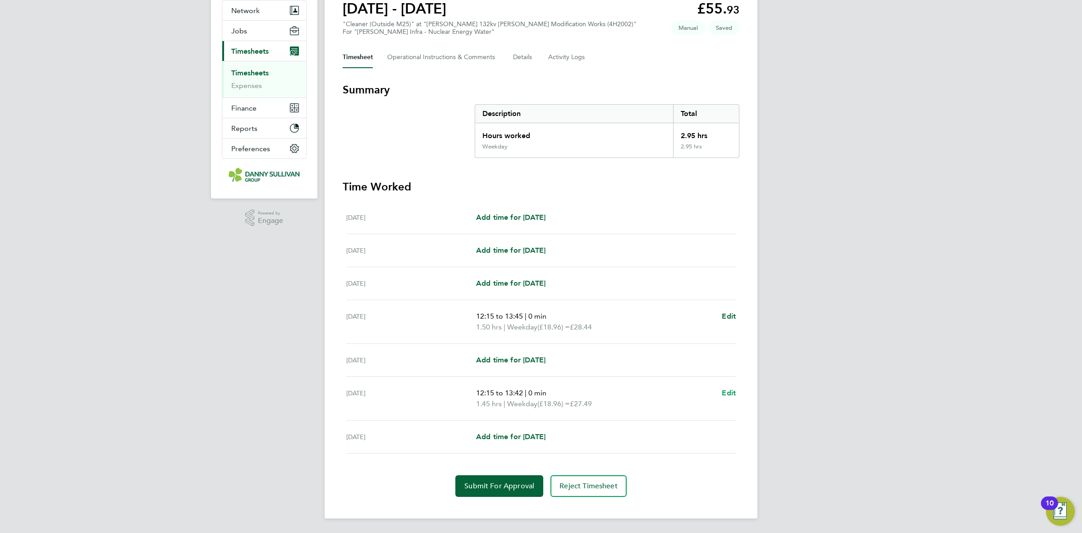
click at [730, 390] on span "Edit" at bounding box center [729, 392] width 14 height 9
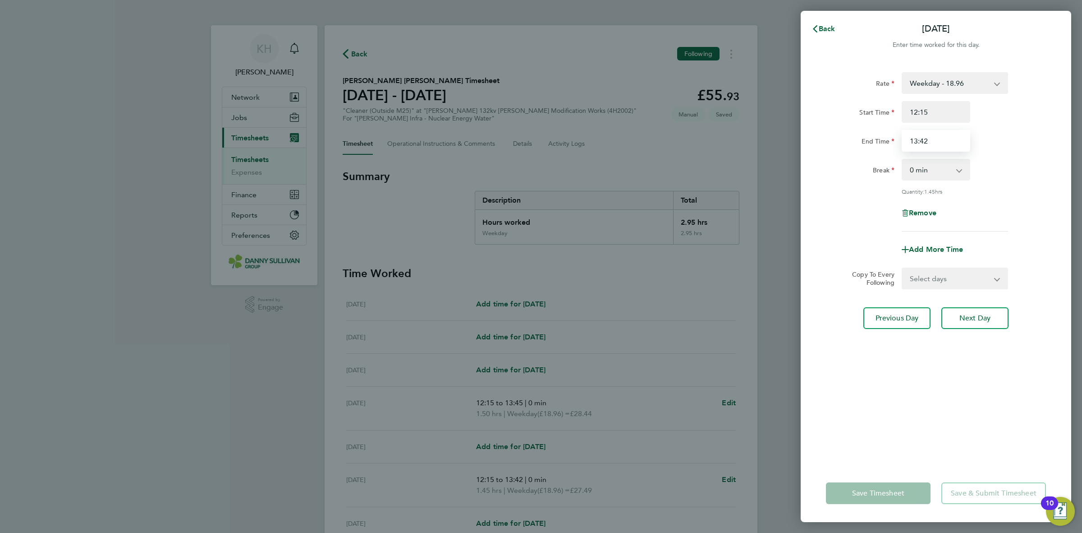
click at [929, 147] on input "13:42" at bounding box center [936, 141] width 69 height 22
type input "14:00"
click at [1015, 179] on div "Break 0 min 15 min 30 min 45 min 60 min 75 min" at bounding box center [936, 170] width 227 height 22
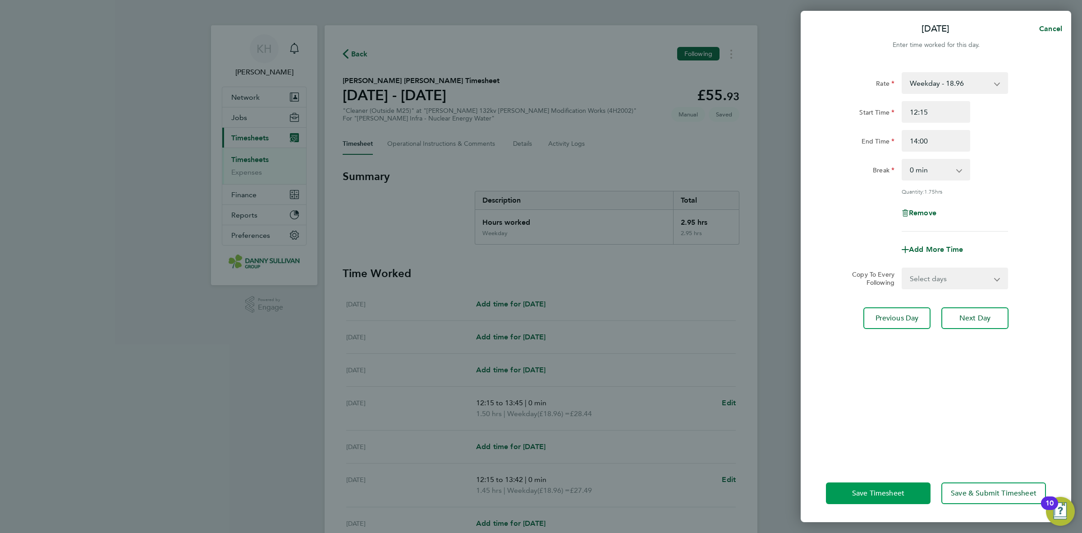
click at [869, 499] on button "Save Timesheet" at bounding box center [878, 493] width 105 height 22
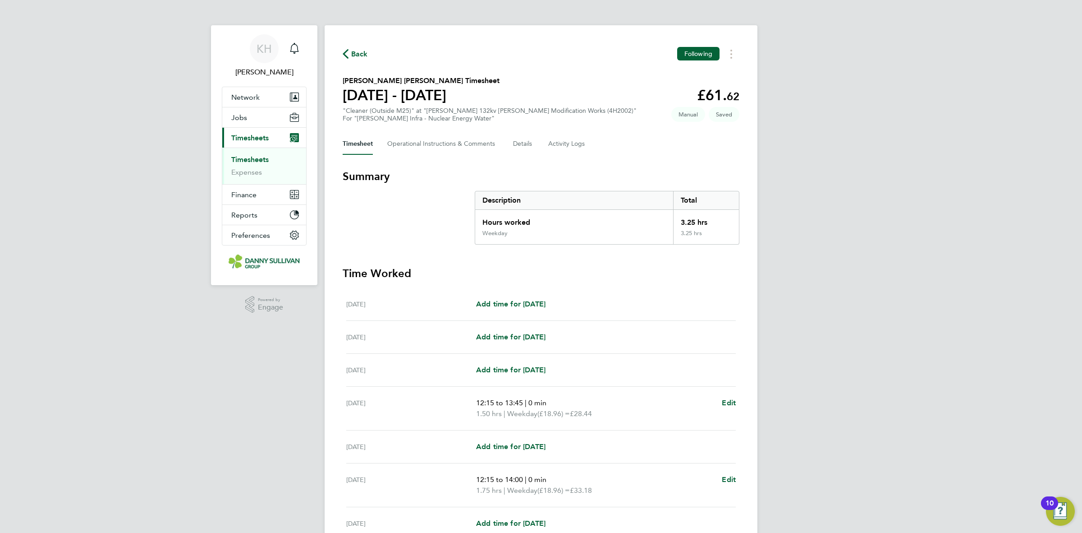
drag, startPoint x: 677, startPoint y: 216, endPoint x: 720, endPoint y: 224, distance: 44.0
click at [720, 224] on div "3.25 hrs" at bounding box center [706, 220] width 66 height 20
click at [729, 251] on section "Summary Description Total Hours worked 3.25 hrs Weekday 3.25 hrs Time Worked [D…" at bounding box center [541, 376] width 397 height 414
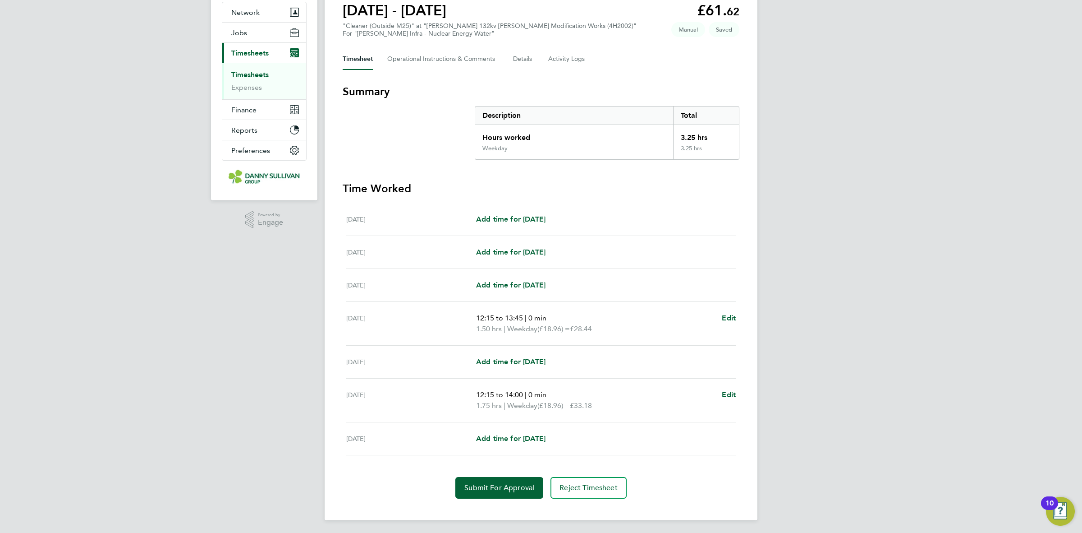
scroll to position [87, 0]
drag, startPoint x: 471, startPoint y: 320, endPoint x: 615, endPoint y: 405, distance: 166.6
click at [615, 405] on ul "[DATE] Add time for [DATE] Add time for [DATE] [DATE] Add time for [DATE] Add t…" at bounding box center [541, 327] width 397 height 252
click at [614, 405] on p "1.75 hrs | Weekday (£18.96) = £33.18" at bounding box center [595, 403] width 239 height 11
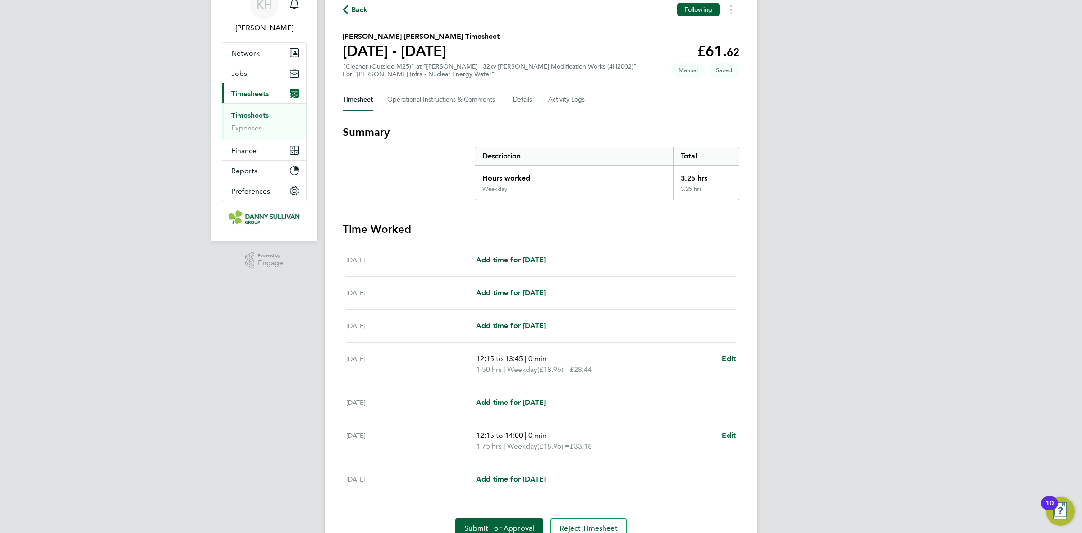
scroll to position [0, 0]
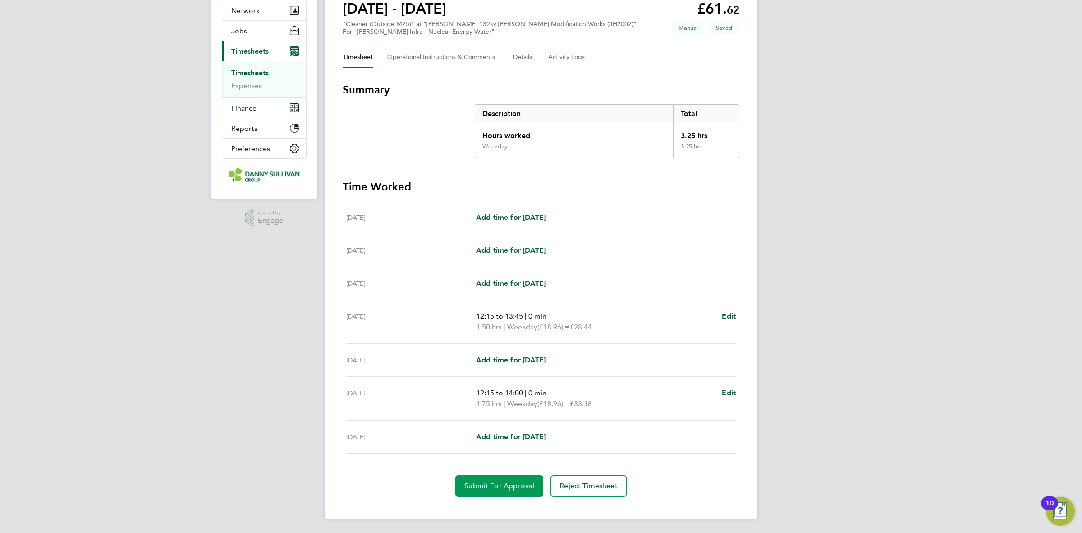
click at [499, 488] on span "Submit For Approval" at bounding box center [500, 485] width 70 height 9
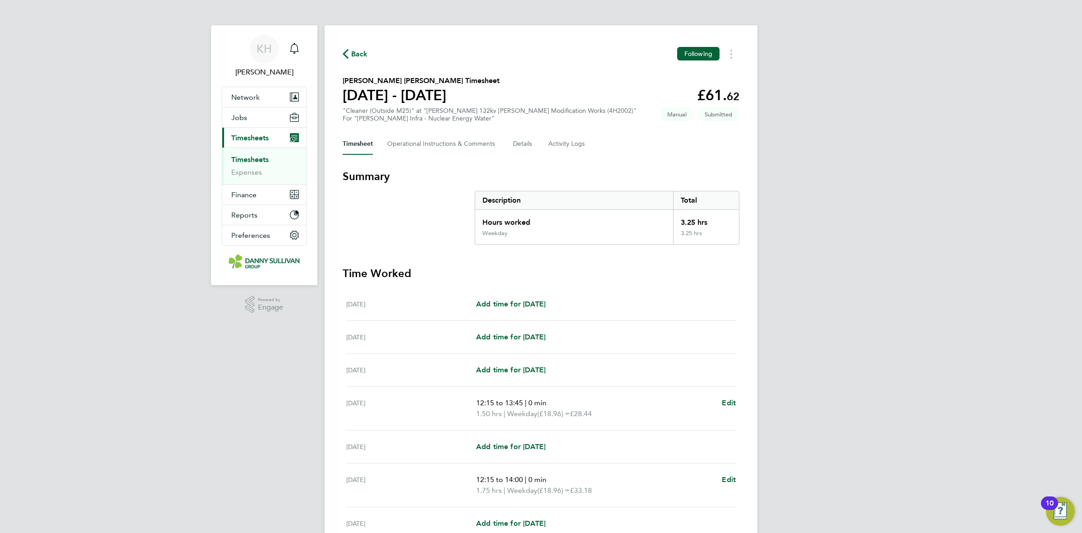
click at [253, 158] on link "Timesheets" at bounding box center [249, 159] width 37 height 9
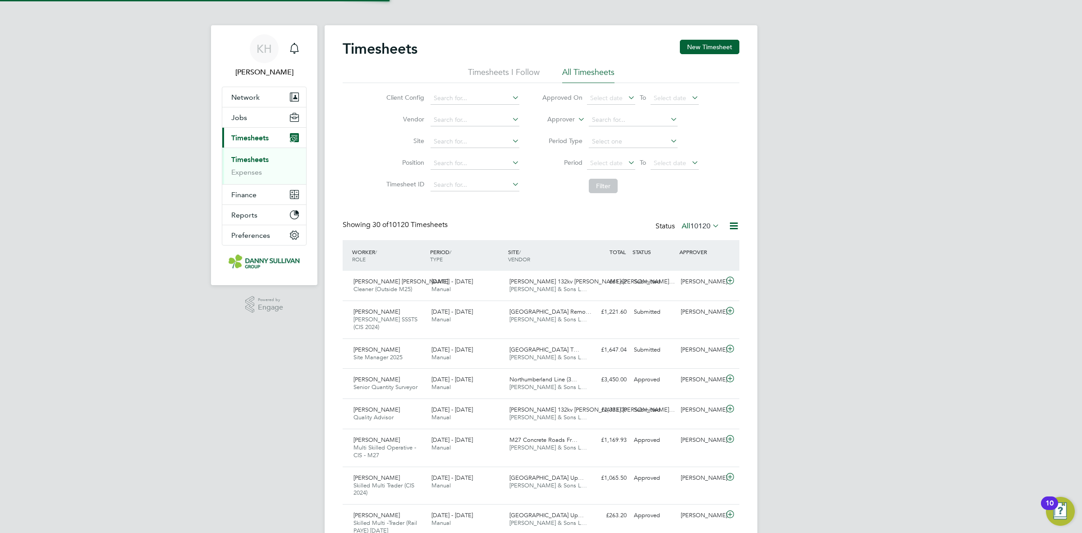
scroll to position [23, 78]
drag, startPoint x: 698, startPoint y: 46, endPoint x: 692, endPoint y: 50, distance: 6.9
click at [698, 46] on button "New Timesheet" at bounding box center [710, 47] width 60 height 14
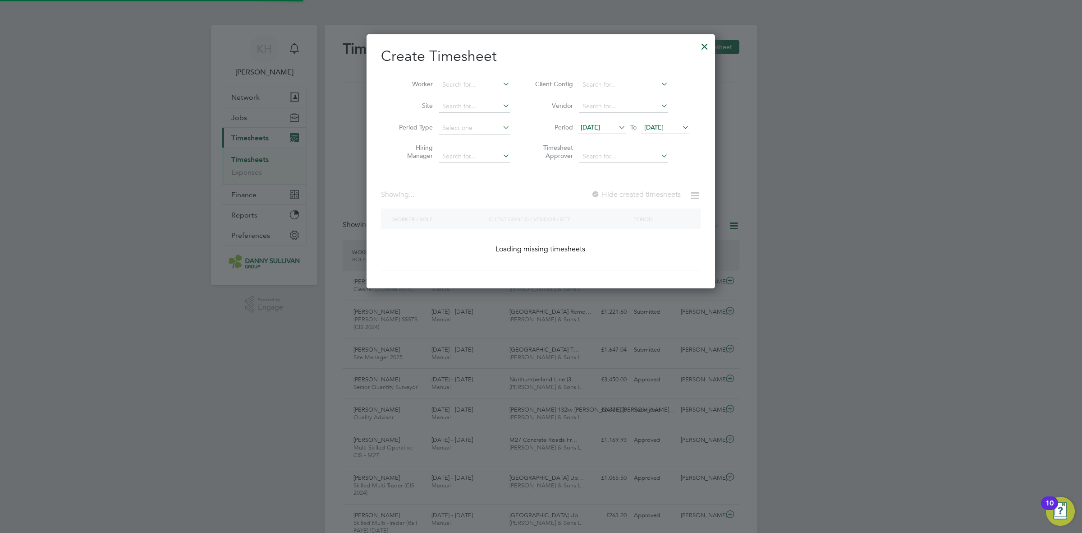
scroll to position [253, 349]
click at [478, 79] on input at bounding box center [474, 84] width 71 height 13
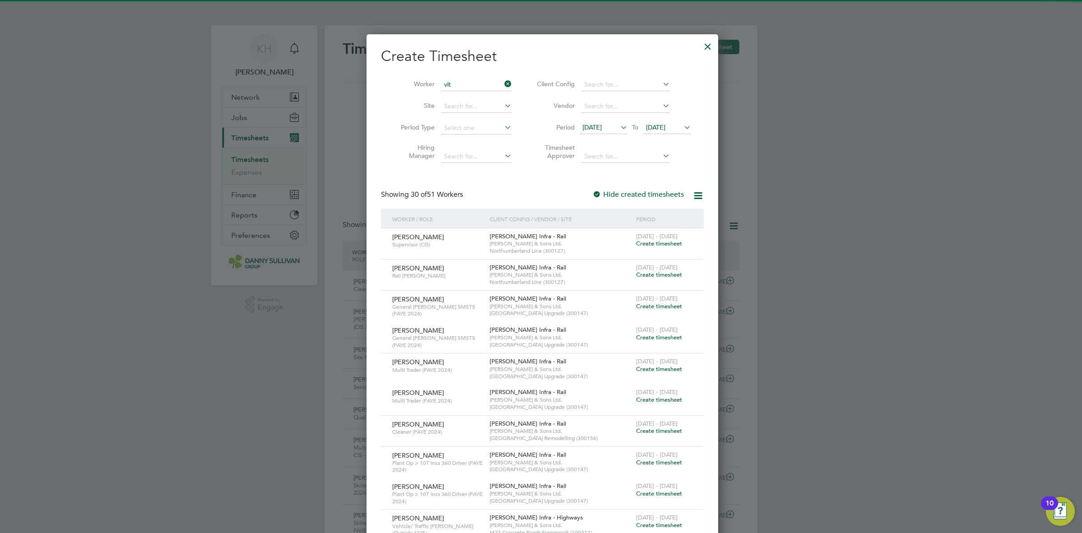
click at [474, 96] on li "[PERSON_NAME]" at bounding box center [475, 97] width 72 height 12
type input "[PERSON_NAME]"
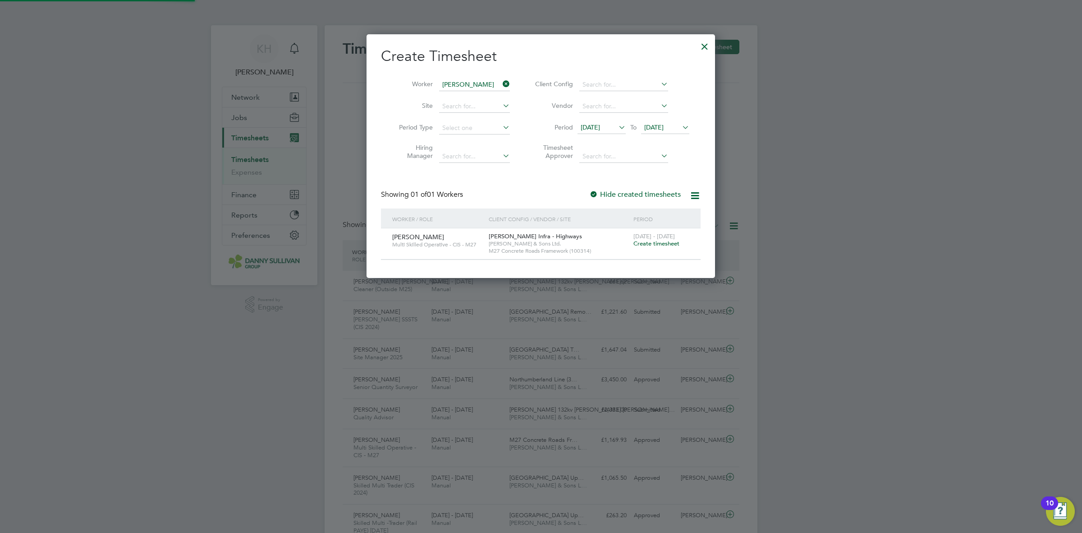
scroll to position [244, 349]
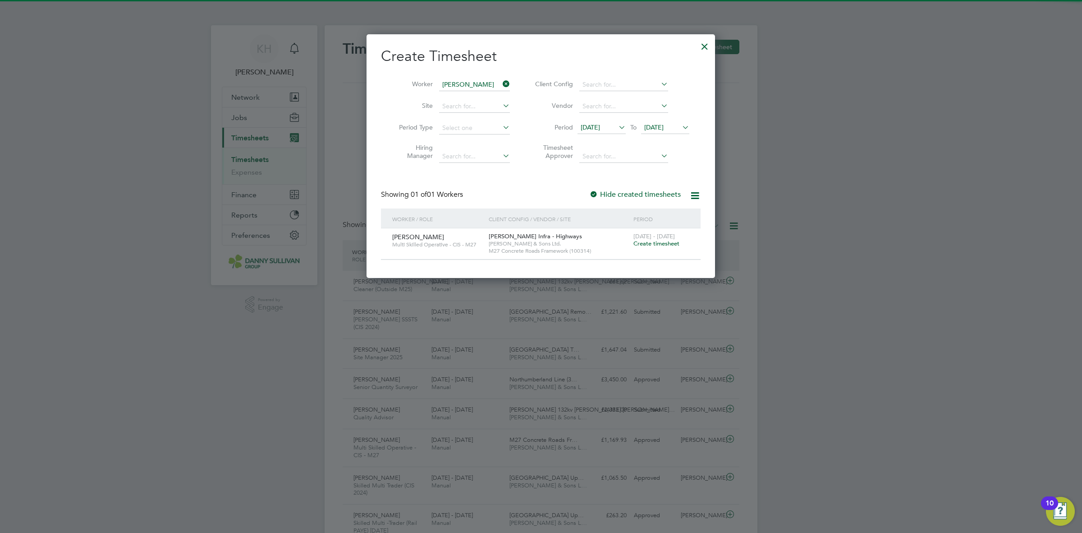
click at [656, 240] on span "Create timesheet" at bounding box center [657, 243] width 46 height 8
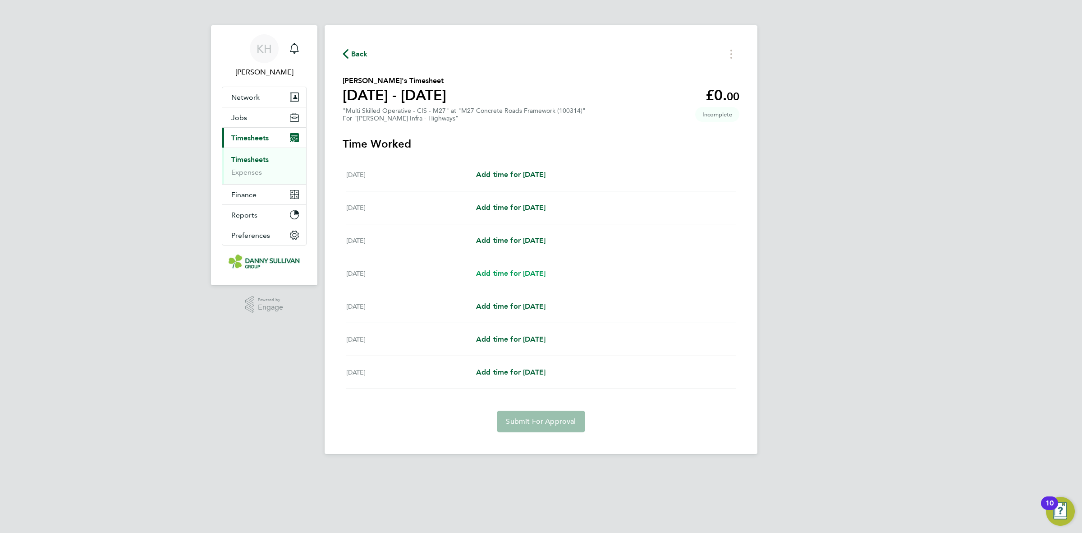
click at [511, 273] on span "Add time for [DATE]" at bounding box center [510, 273] width 69 height 9
select select "30"
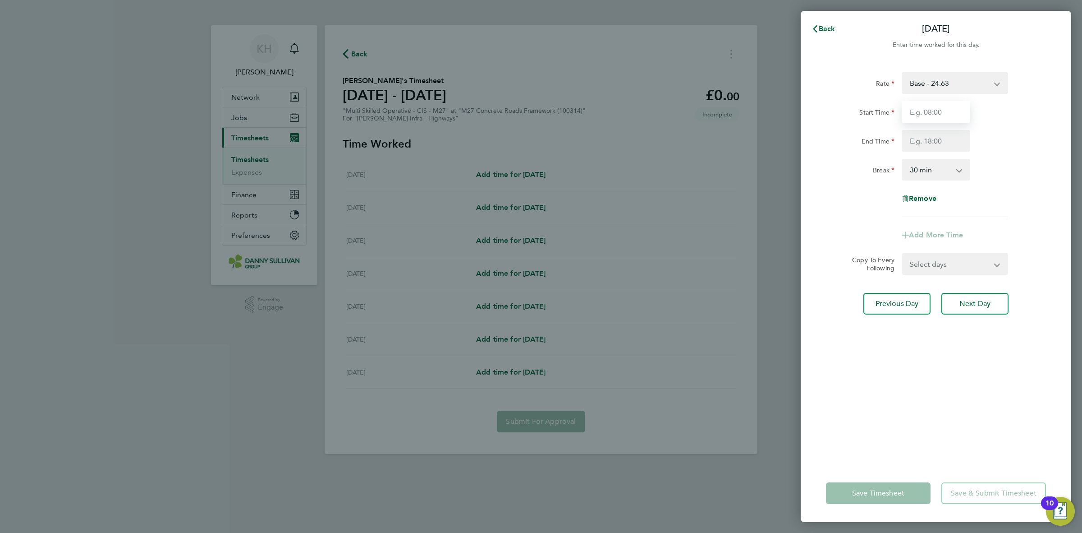
click at [929, 114] on input "Start Time" at bounding box center [936, 112] width 69 height 22
type input "07:00"
click at [925, 150] on input "End Time" at bounding box center [936, 141] width 69 height 22
type input "17:00"
click at [1005, 175] on div "Break 0 min 15 min 30 min 45 min 60 min 75 min 90 min" at bounding box center [936, 170] width 227 height 22
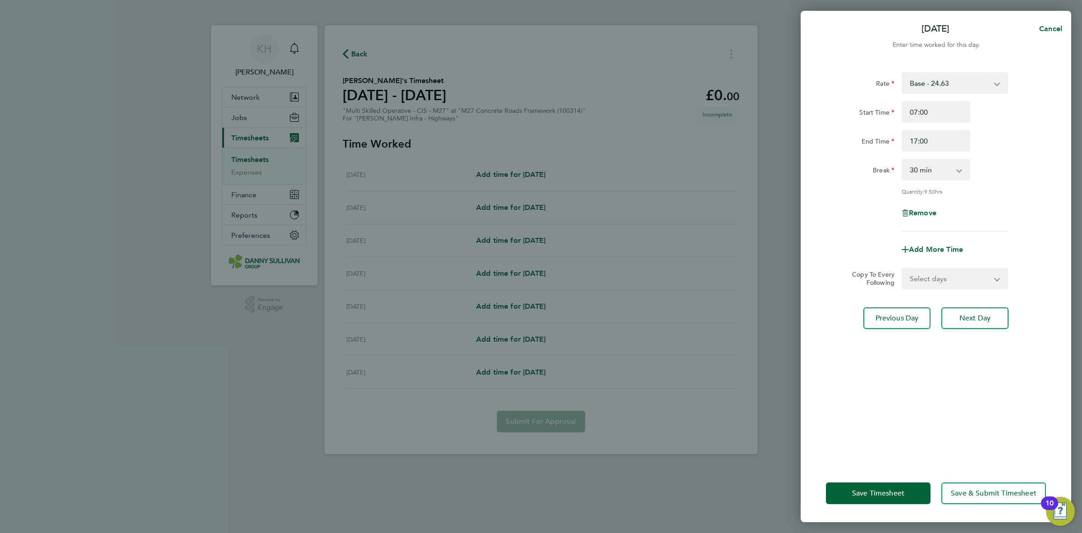
click at [952, 278] on select "Select days Day [DATE] [DATE] [DATE]" at bounding box center [950, 278] width 95 height 20
select select "DAY"
click at [903, 268] on select "Select days Day [DATE] [DATE] [DATE]" at bounding box center [950, 278] width 95 height 20
select select "[DATE]"
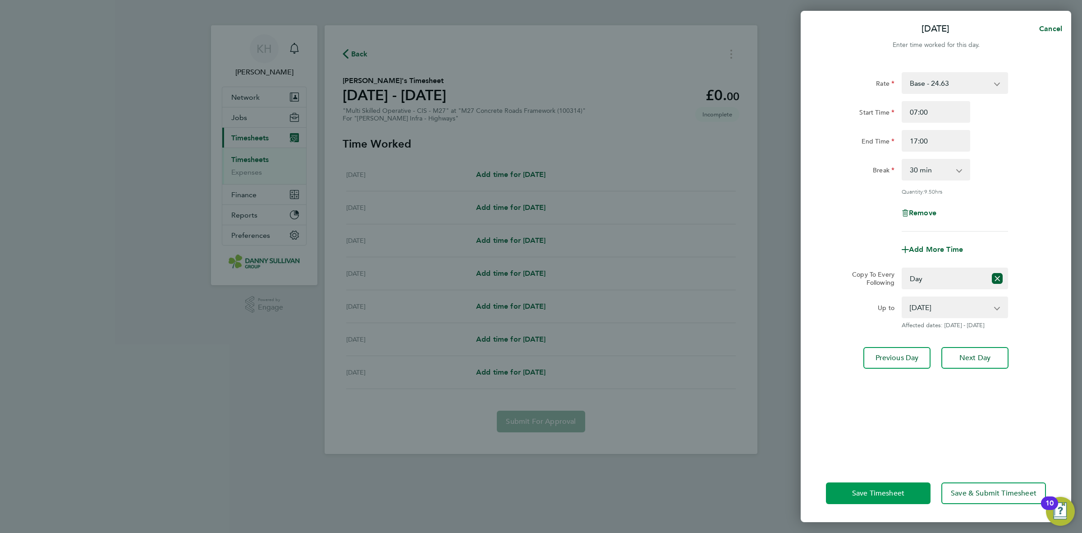
click at [907, 493] on button "Save Timesheet" at bounding box center [878, 493] width 105 height 22
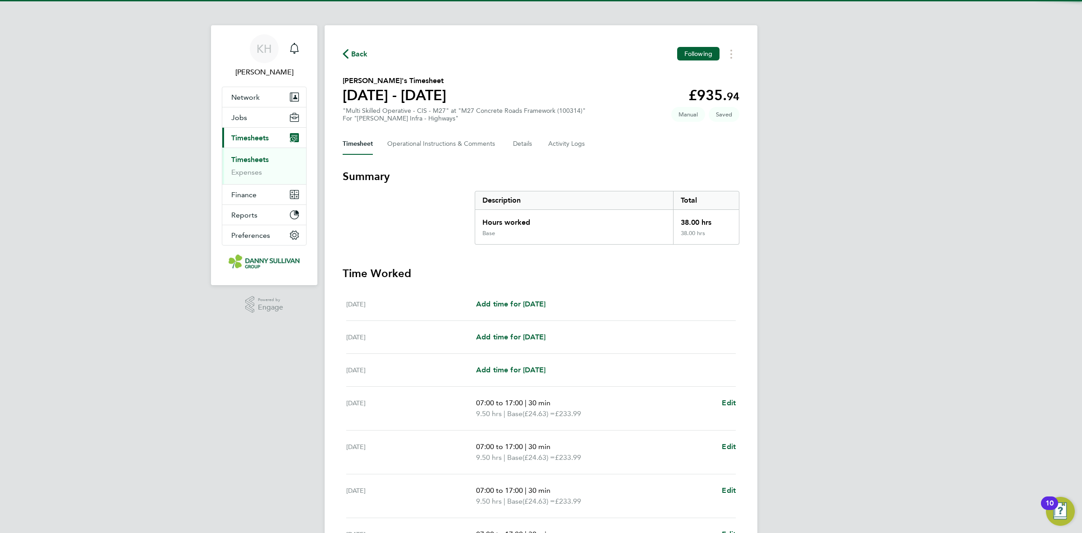
click at [765, 365] on div "KH [PERSON_NAME] Notifications Applications: Network Businesses Sites Workers C…" at bounding box center [541, 320] width 1082 height 641
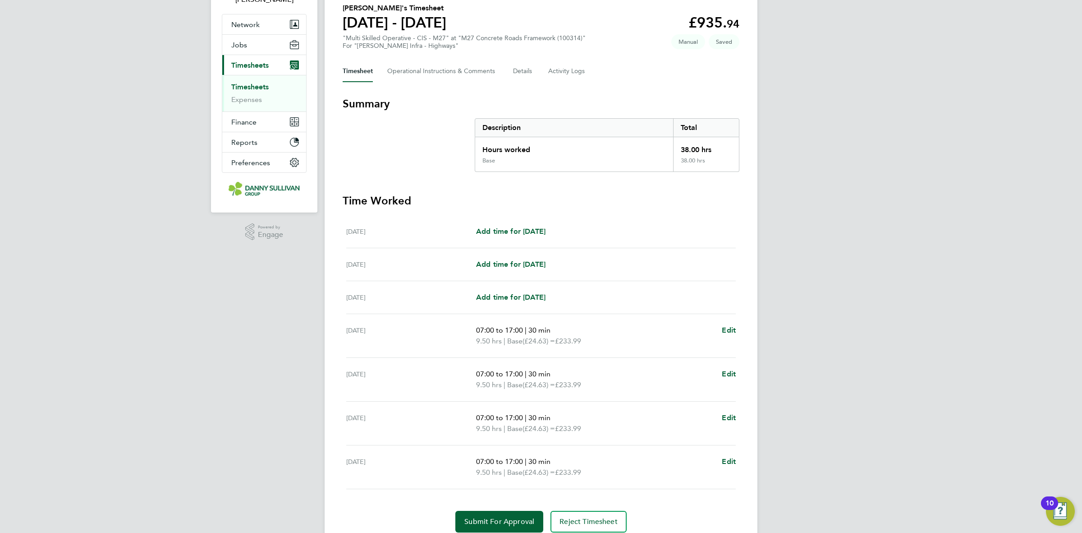
scroll to position [53, 0]
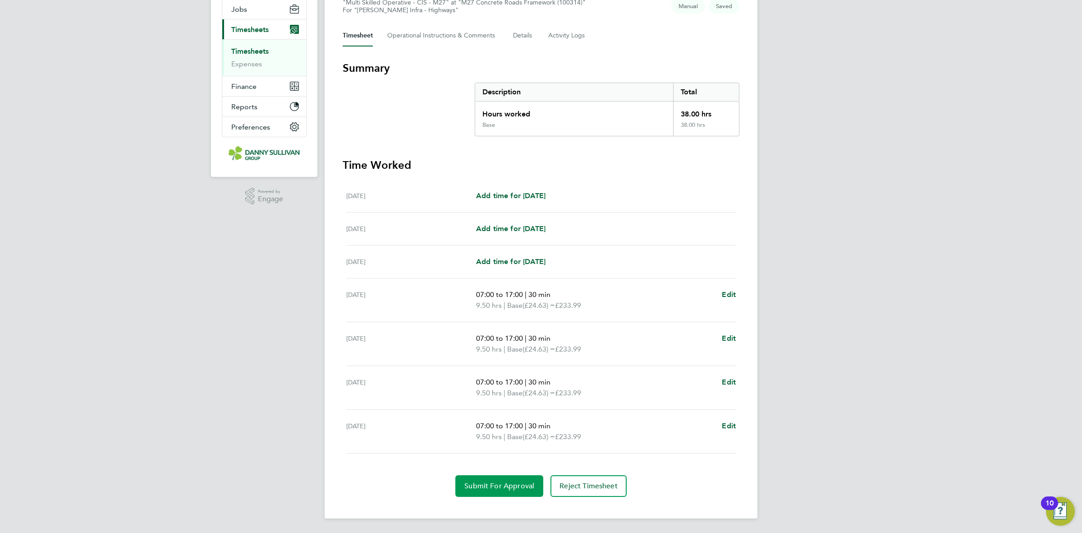
click at [512, 476] on button "Submit For Approval" at bounding box center [499, 486] width 88 height 22
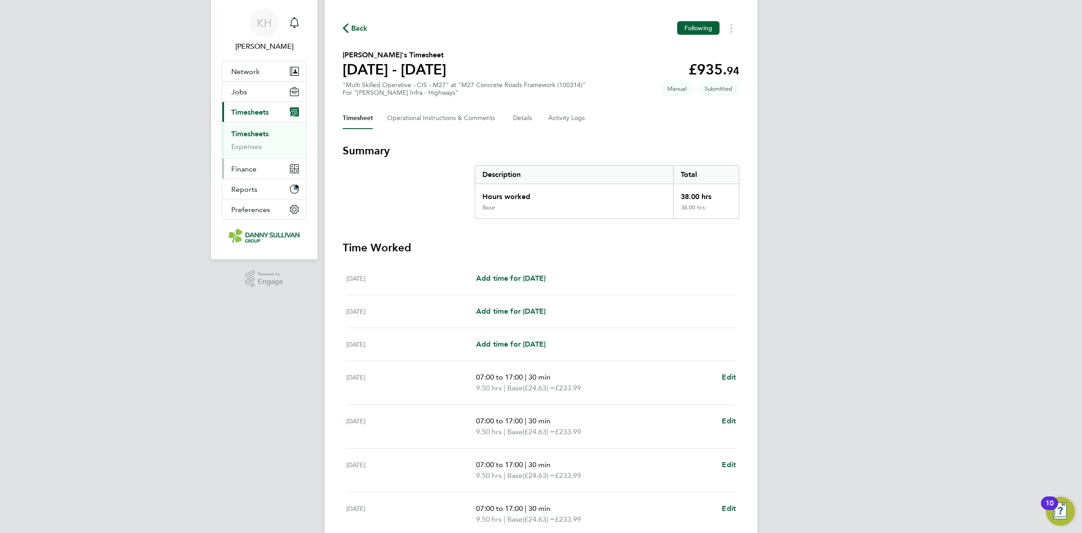
scroll to position [0, 0]
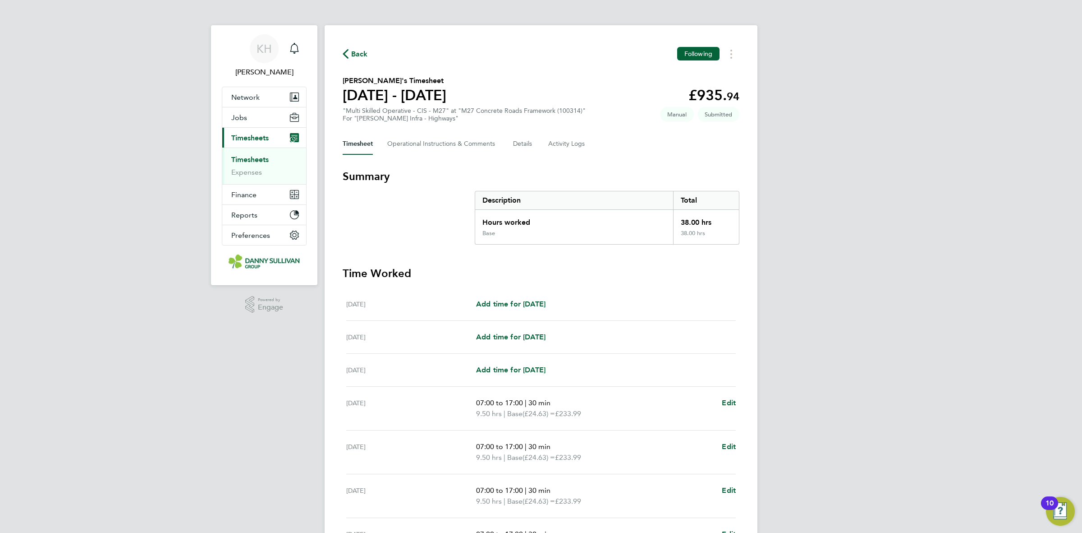
click at [265, 162] on link "Timesheets" at bounding box center [249, 159] width 37 height 9
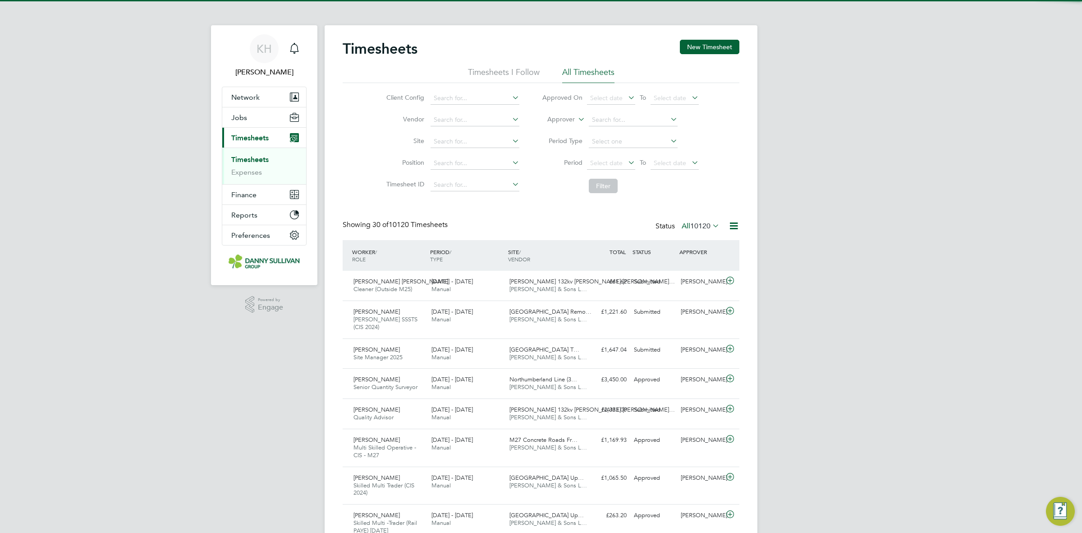
scroll to position [23, 78]
